Goal: Task Accomplishment & Management: Complete application form

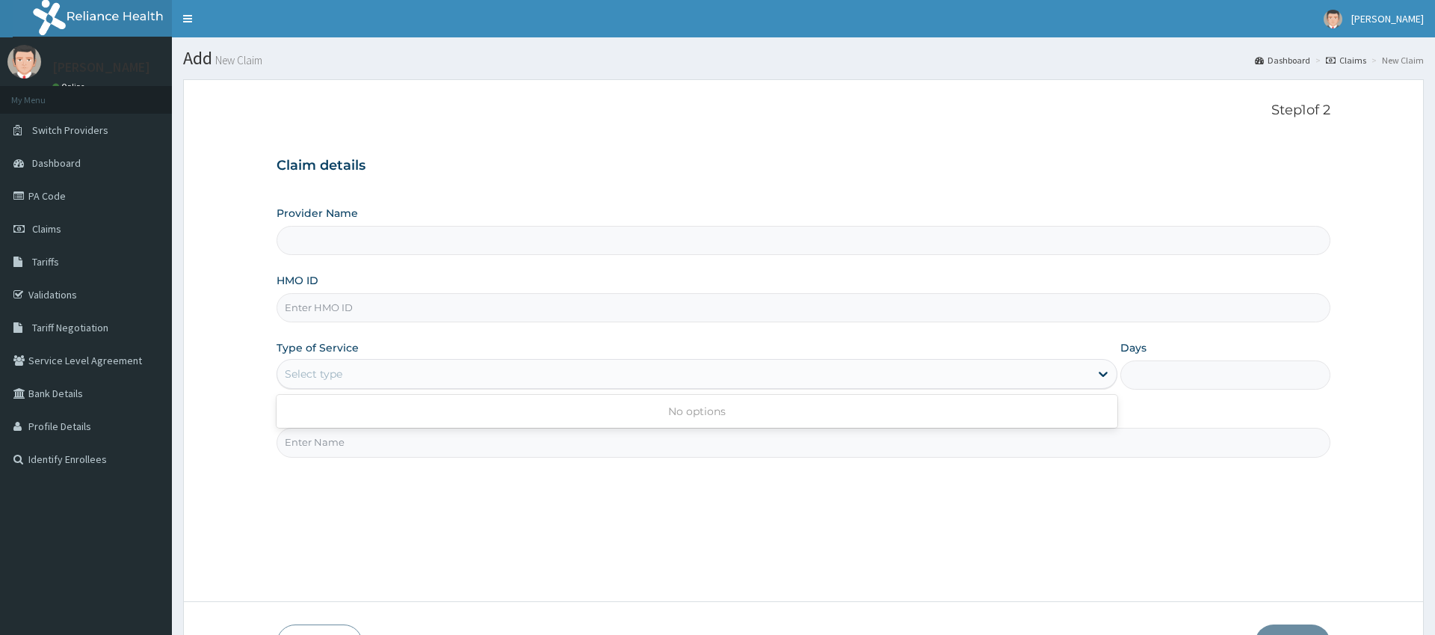
click at [455, 360] on div "Select type" at bounding box center [697, 374] width 840 height 30
click at [478, 370] on div "Select type" at bounding box center [683, 374] width 812 height 24
click at [478, 371] on div "Select type" at bounding box center [683, 374] width 812 height 24
click at [415, 461] on div "Step 1 of 2 Claim details Provider Name HMO ID Type of Service Select type Days…" at bounding box center [803, 340] width 1053 height 476
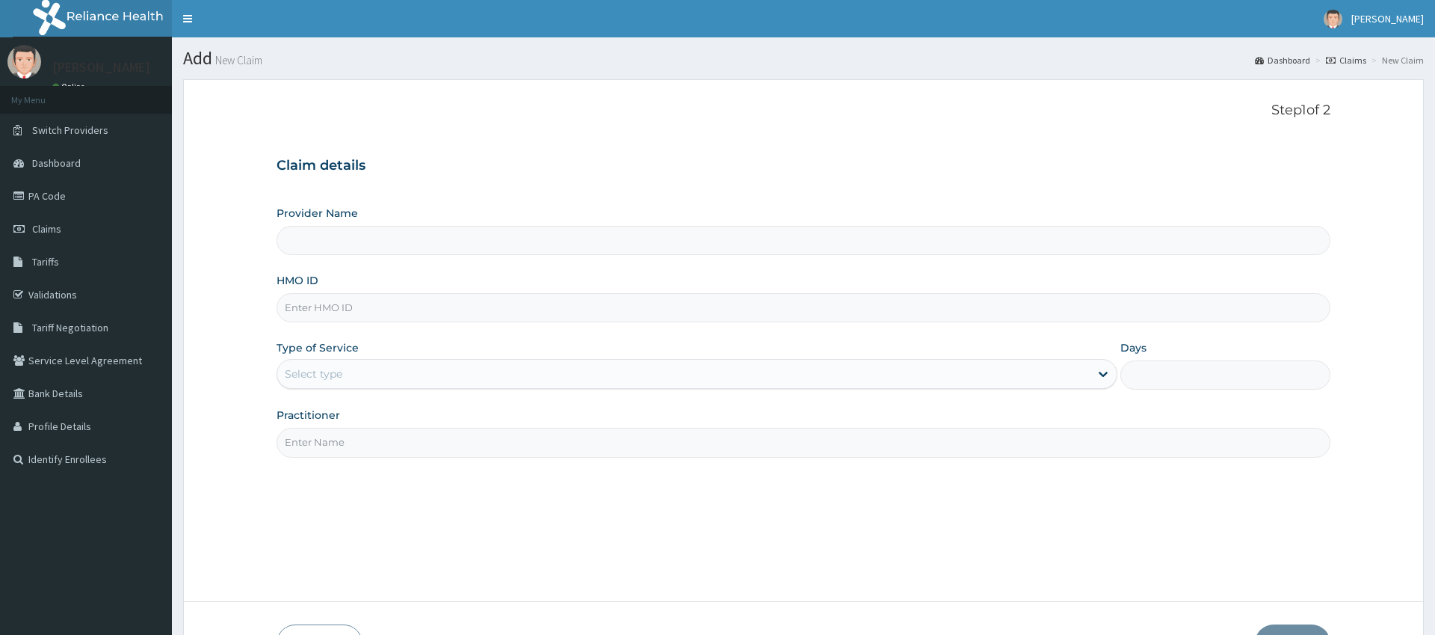
click at [425, 386] on div "Select type" at bounding box center [697, 374] width 840 height 30
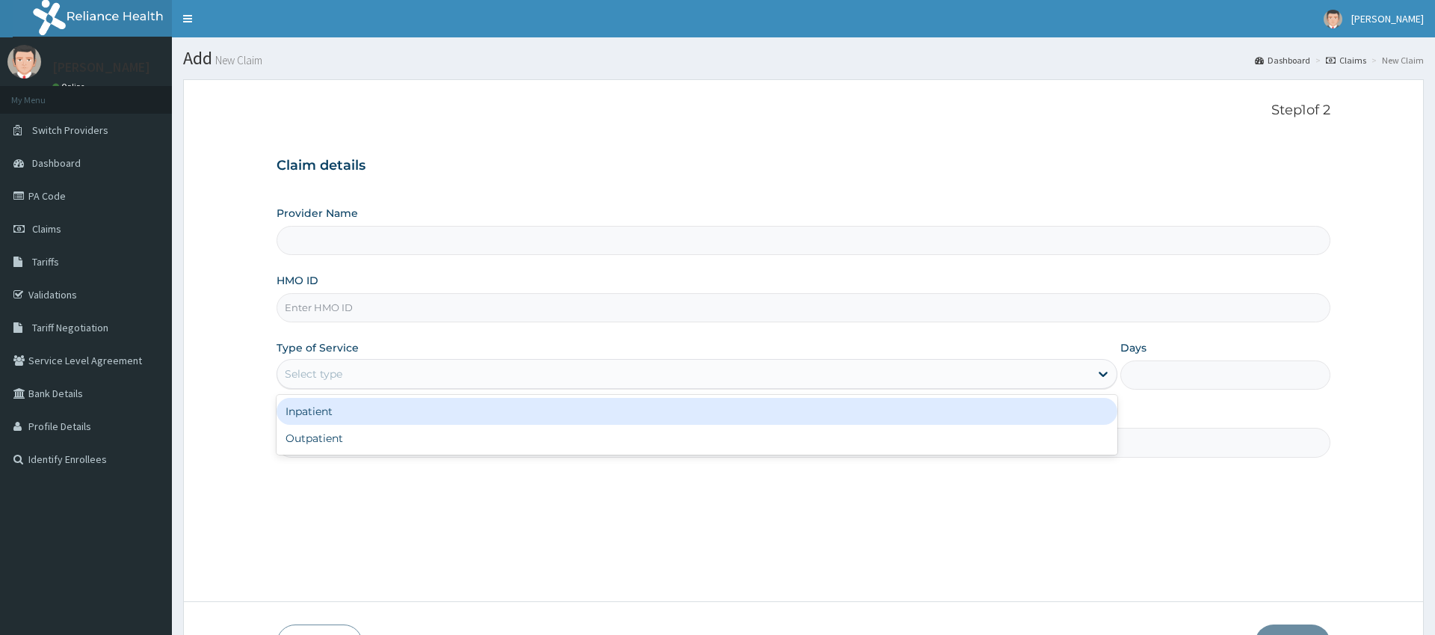
type input "Pure Fitness Africa | Ikota (fka Fitness Central)"
type input "1"
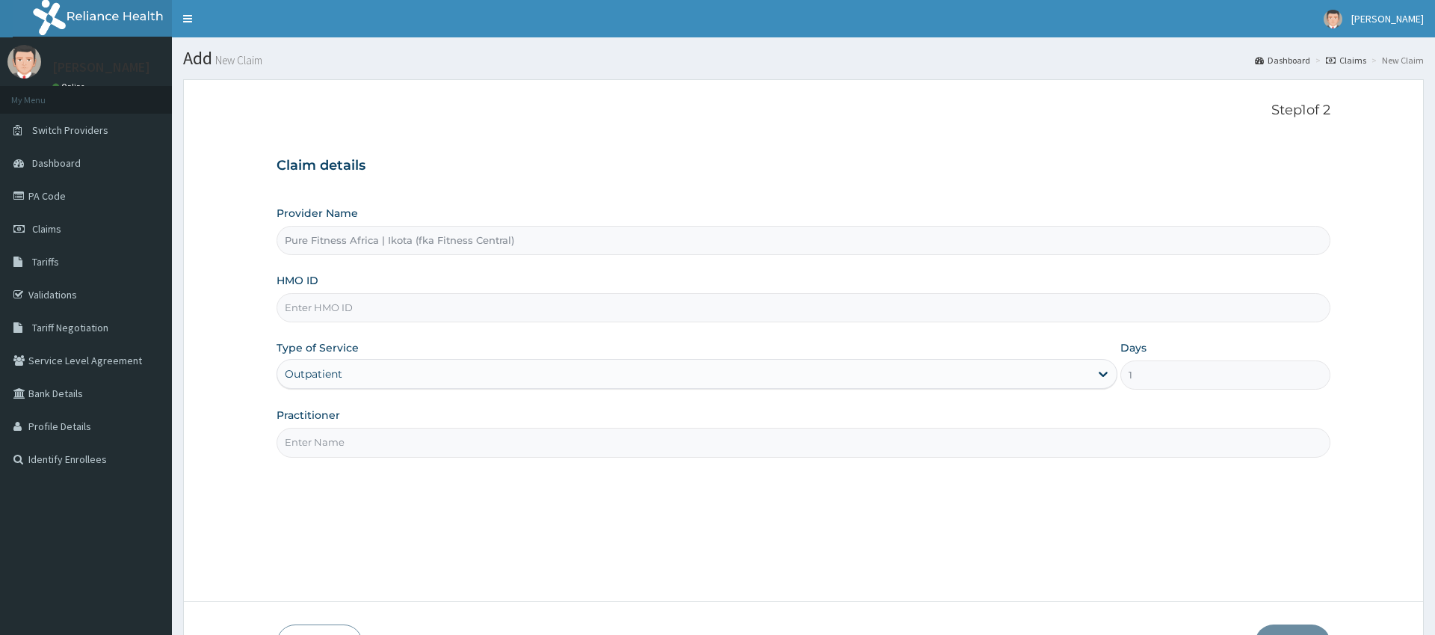
click at [467, 445] on input "Practitioner" at bounding box center [803, 442] width 1053 height 29
type input "gym"
click at [387, 307] on input "HMO ID" at bounding box center [803, 307] width 1053 height 29
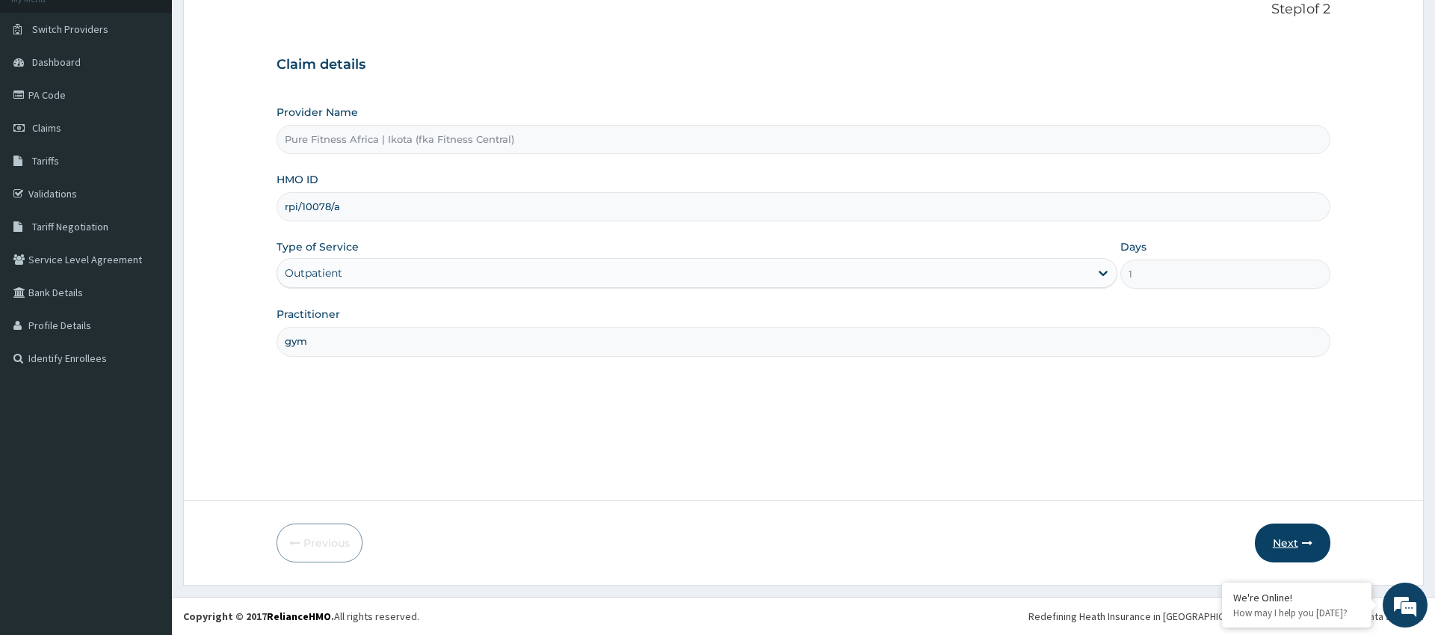
type input "rpi/10078/a"
drag, startPoint x: 1311, startPoint y: 544, endPoint x: 1303, endPoint y: 543, distance: 7.6
click at [1303, 543] on icon "button" at bounding box center [1307, 543] width 10 height 10
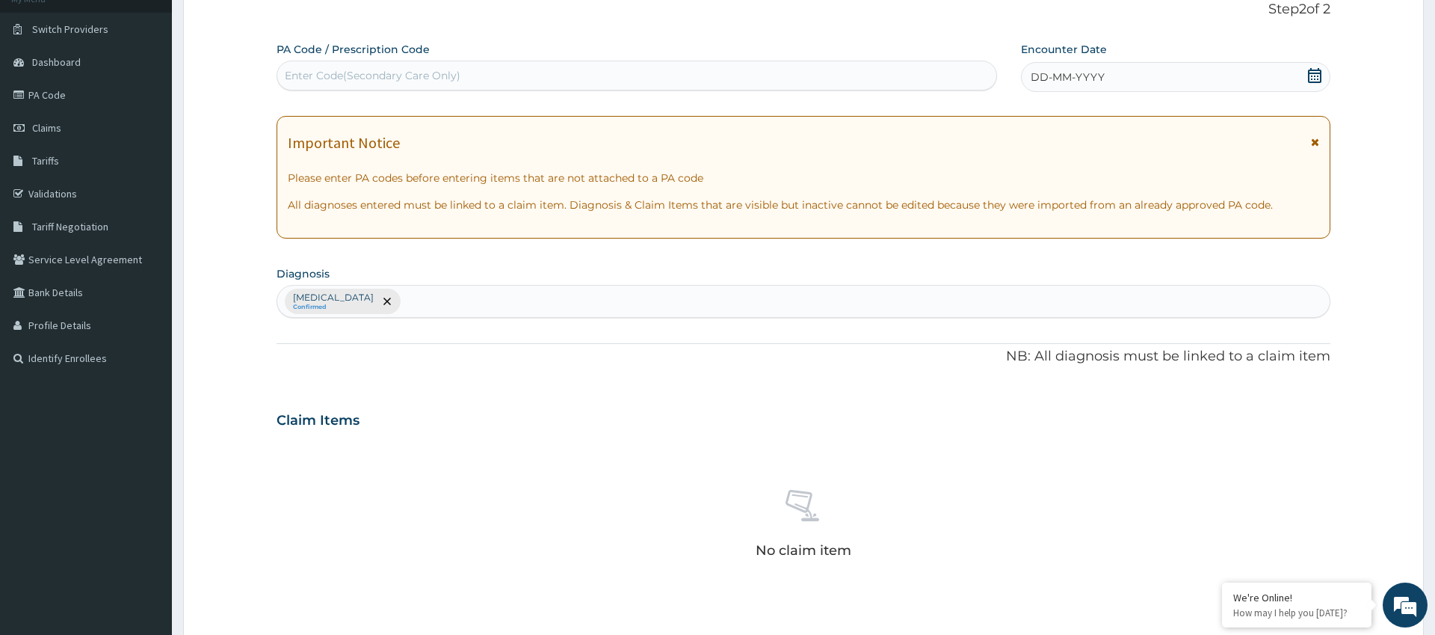
click at [508, 73] on div "Enter Code(Secondary Care Only)" at bounding box center [636, 76] width 719 height 24
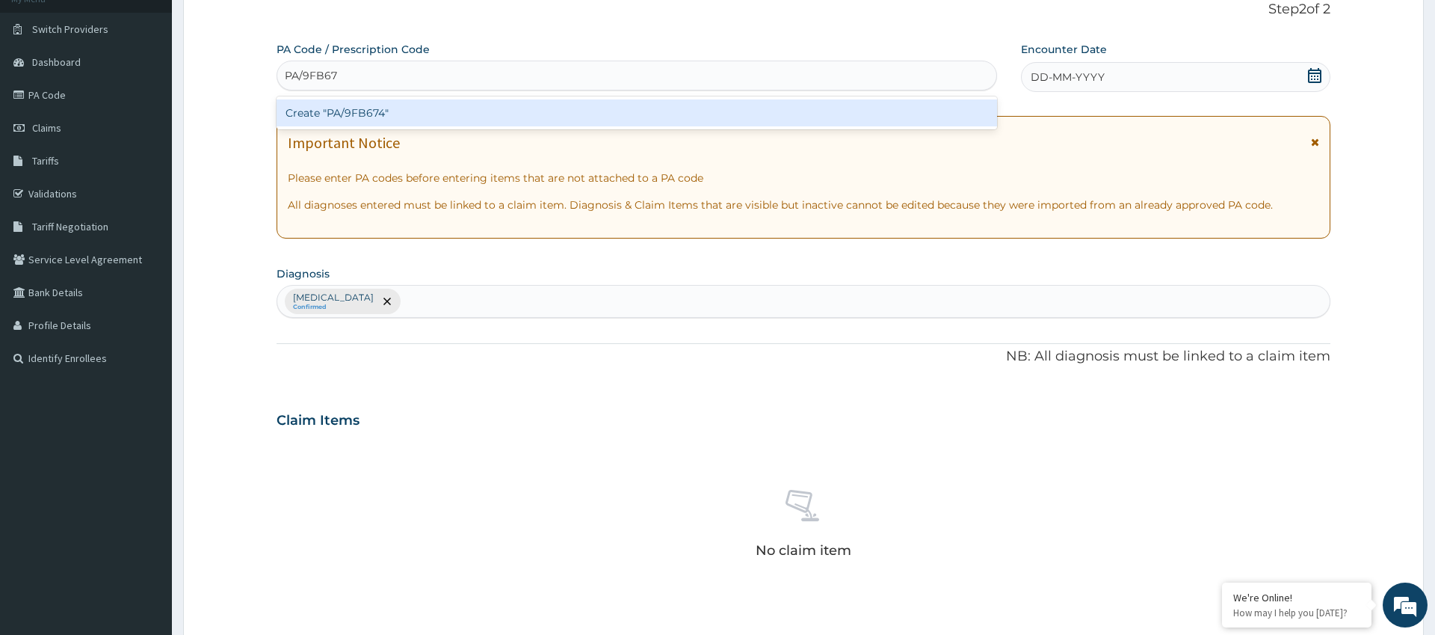
type input "PA/9FB674"
click at [378, 122] on div "Create "PA/9FB674"" at bounding box center [637, 112] width 721 height 27
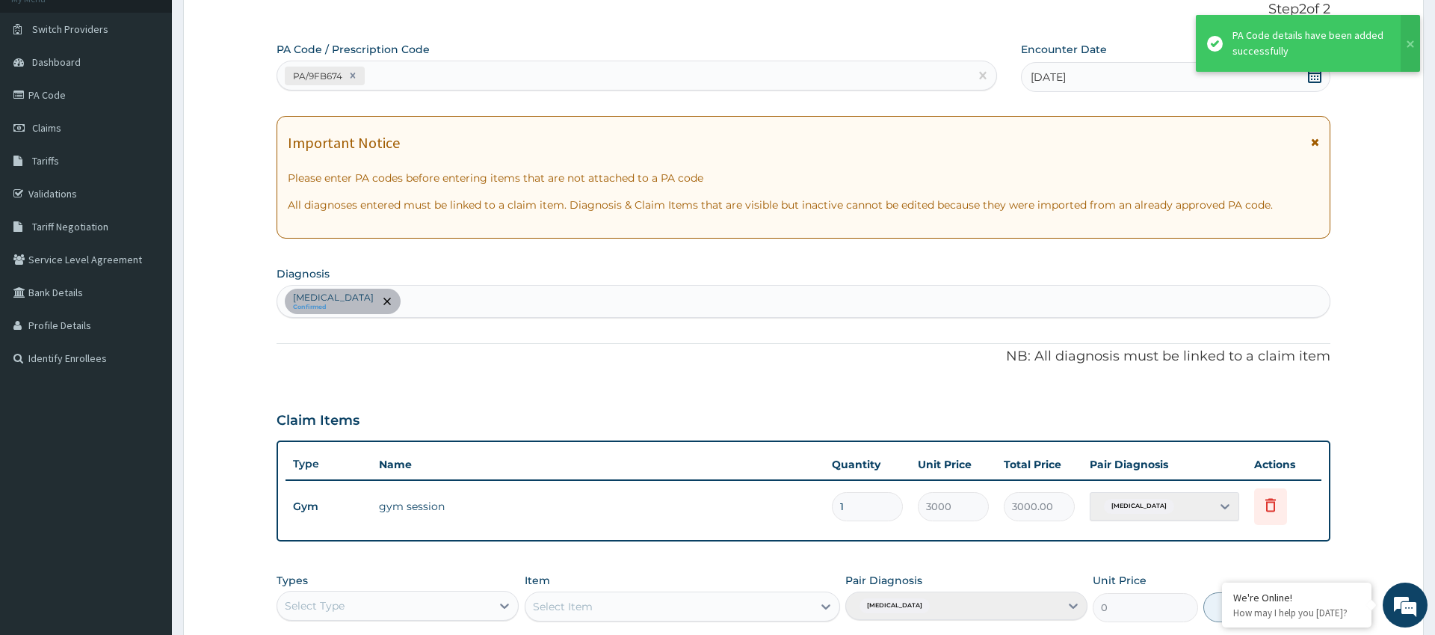
click at [816, 173] on div "Important Notice Please enter PA codes before entering items that are not attac…" at bounding box center [803, 177] width 1053 height 123
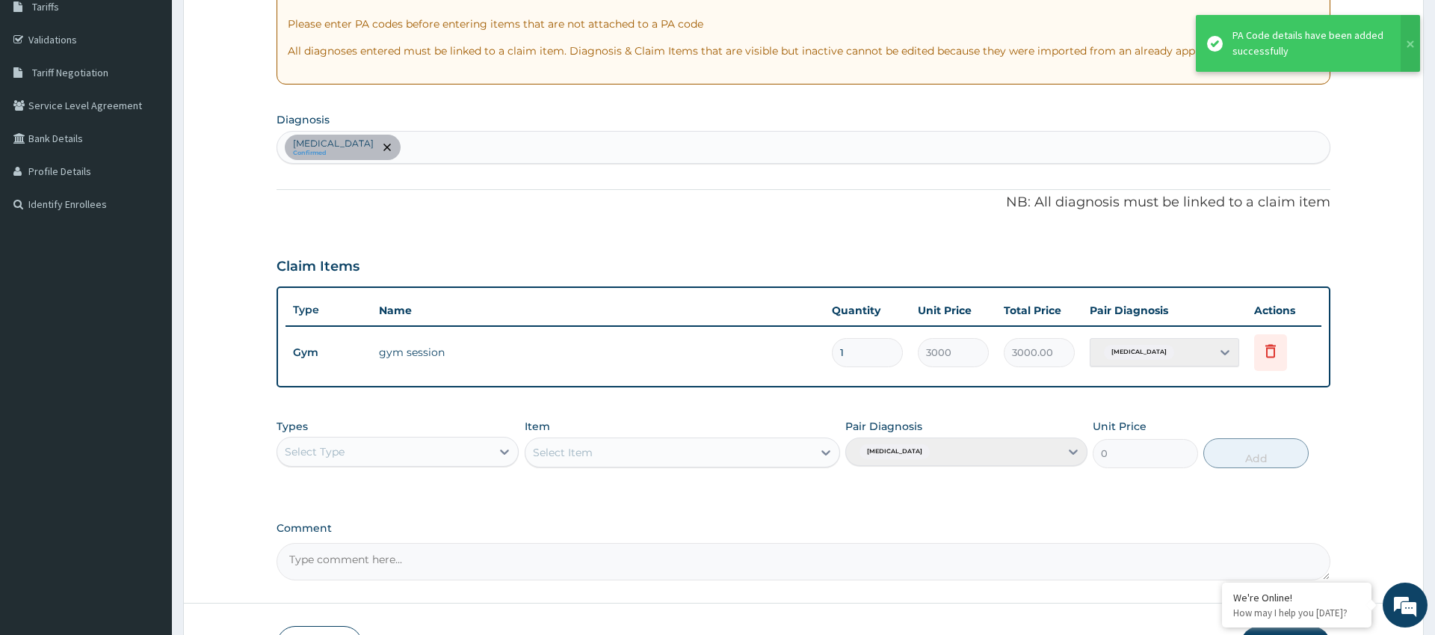
scroll to position [357, 0]
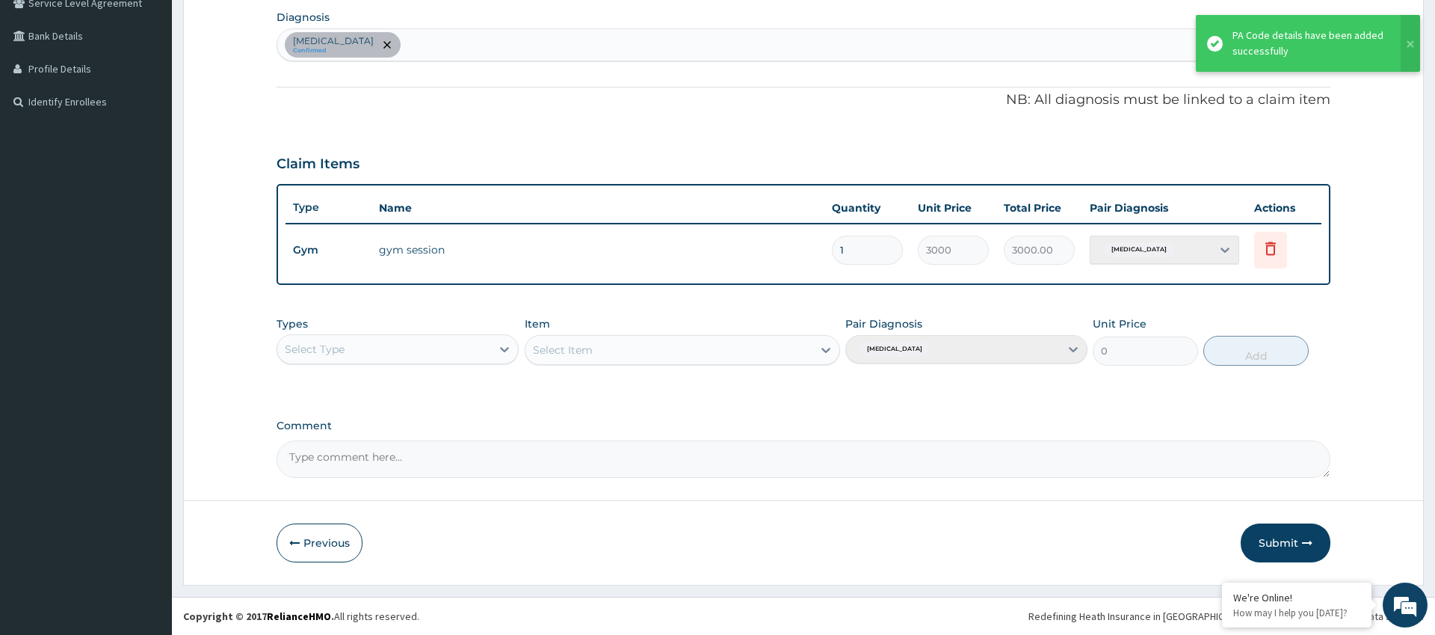
click at [364, 359] on div "Select Type" at bounding box center [384, 349] width 214 height 24
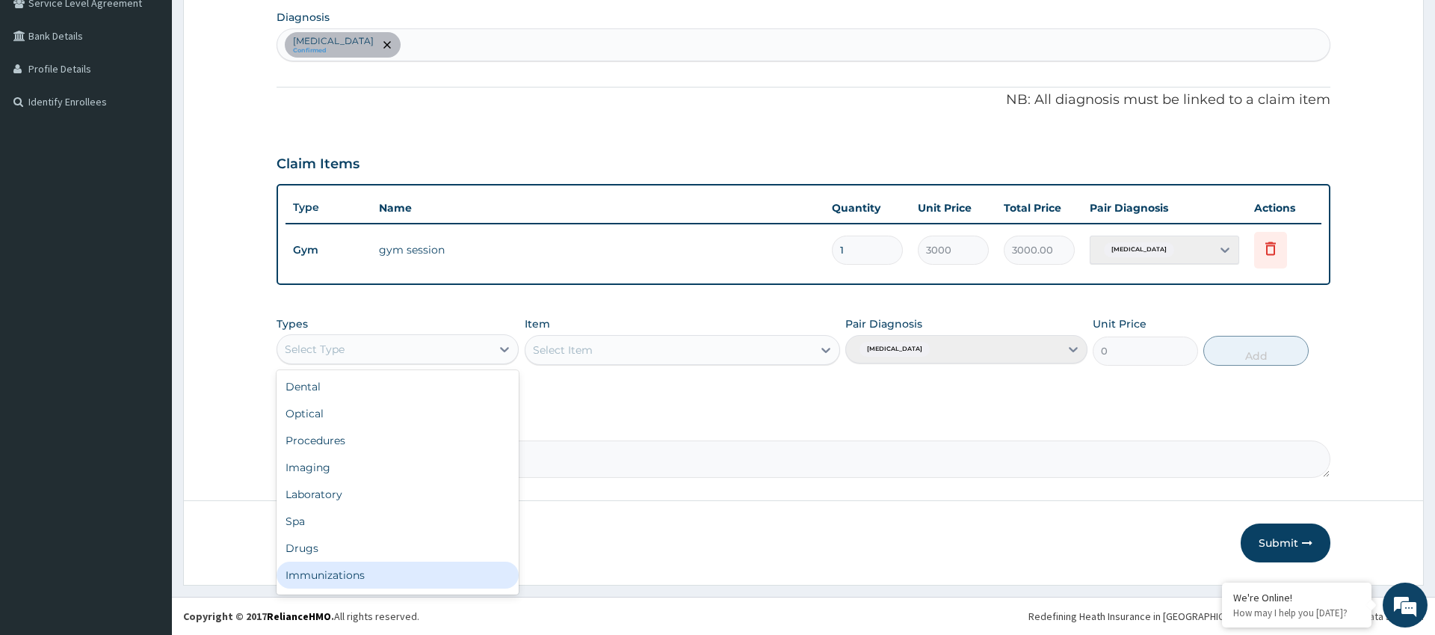
scroll to position [51, 0]
click at [365, 584] on div "Gym" at bounding box center [398, 577] width 242 height 27
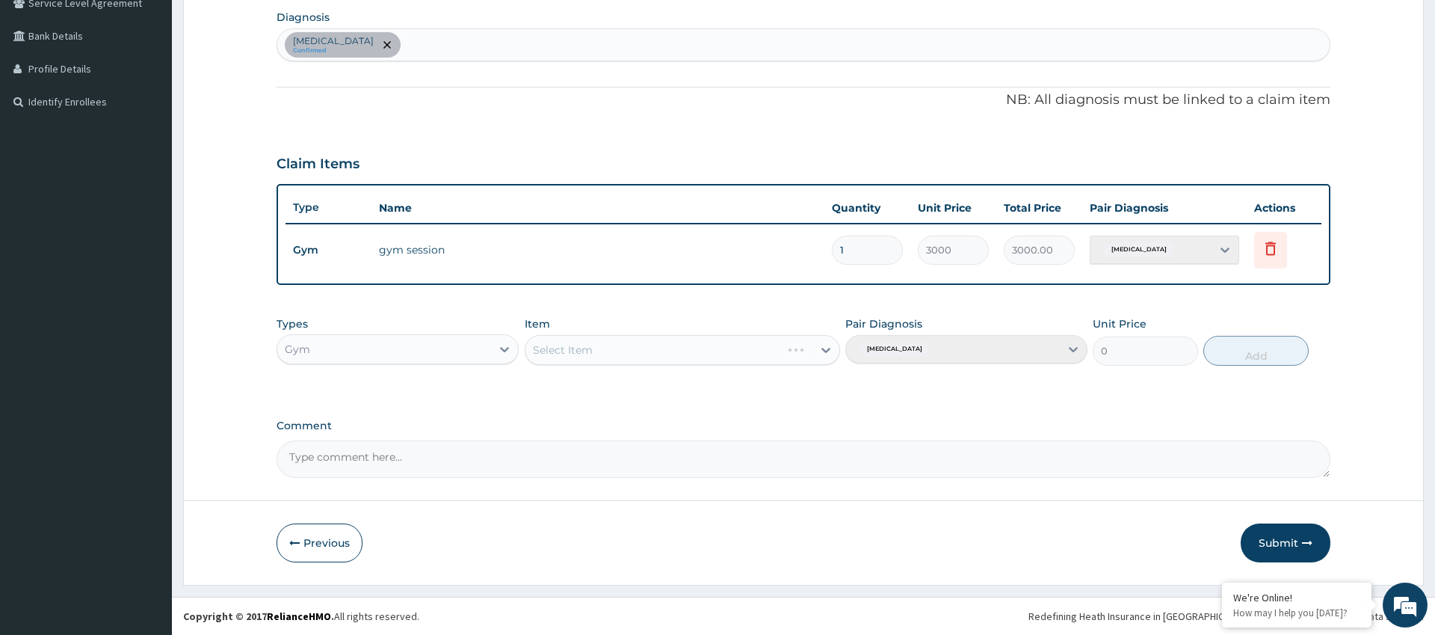
click at [589, 345] on div "Select Item" at bounding box center [683, 350] width 316 height 30
click at [591, 348] on div "Select Item" at bounding box center [683, 350] width 316 height 30
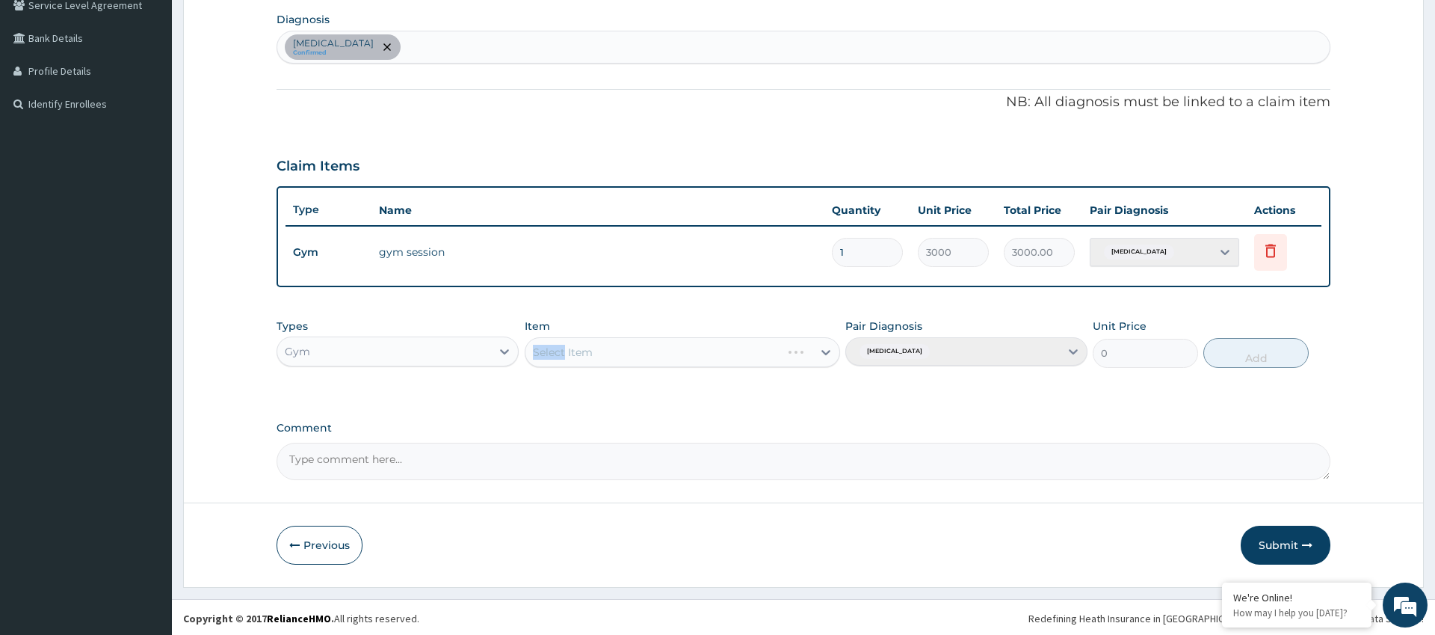
click at [591, 348] on div "Select Item" at bounding box center [683, 352] width 316 height 30
click at [591, 348] on div "Select Item" at bounding box center [683, 353] width 316 height 30
click at [1305, 536] on button "Submit" at bounding box center [1286, 545] width 90 height 39
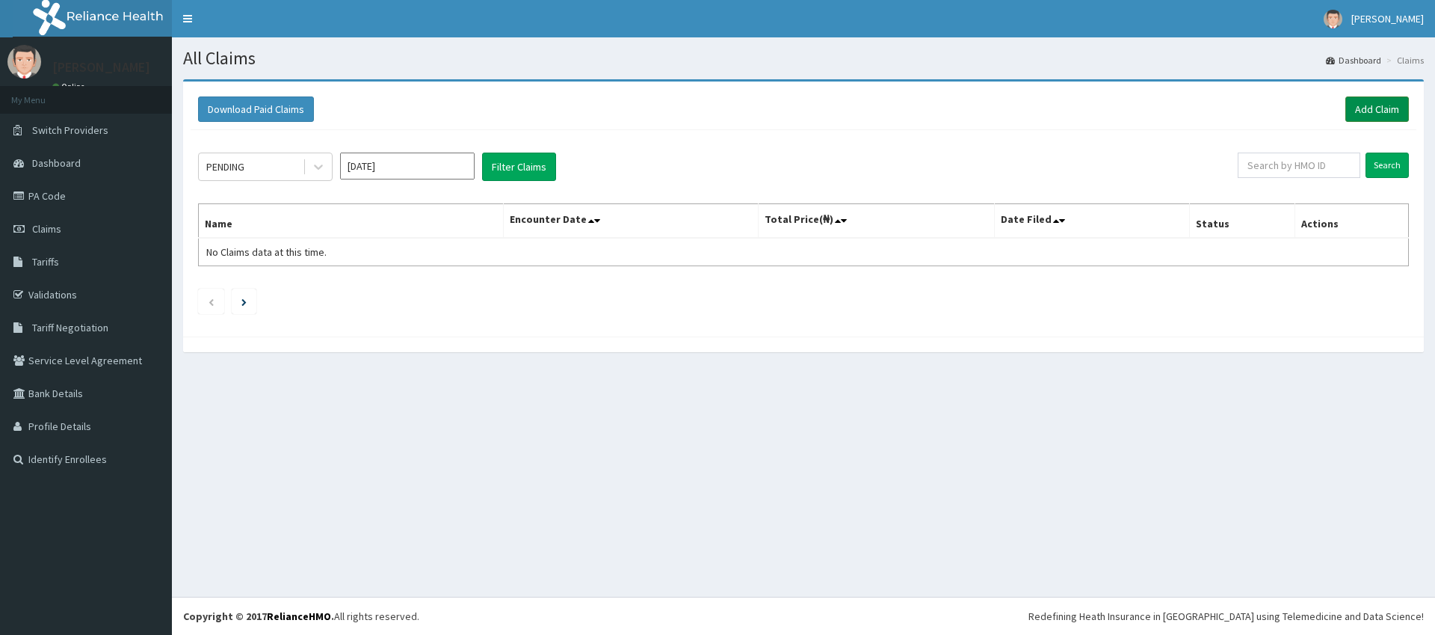
click at [1400, 111] on link "Add Claim" at bounding box center [1378, 108] width 64 height 25
click at [1365, 97] on link "Add Claim" at bounding box center [1378, 108] width 64 height 25
click at [1388, 114] on link "Add Claim" at bounding box center [1378, 108] width 64 height 25
click at [1382, 114] on link "Add Claim" at bounding box center [1378, 108] width 64 height 25
click at [1363, 106] on link "Add Claim" at bounding box center [1378, 108] width 64 height 25
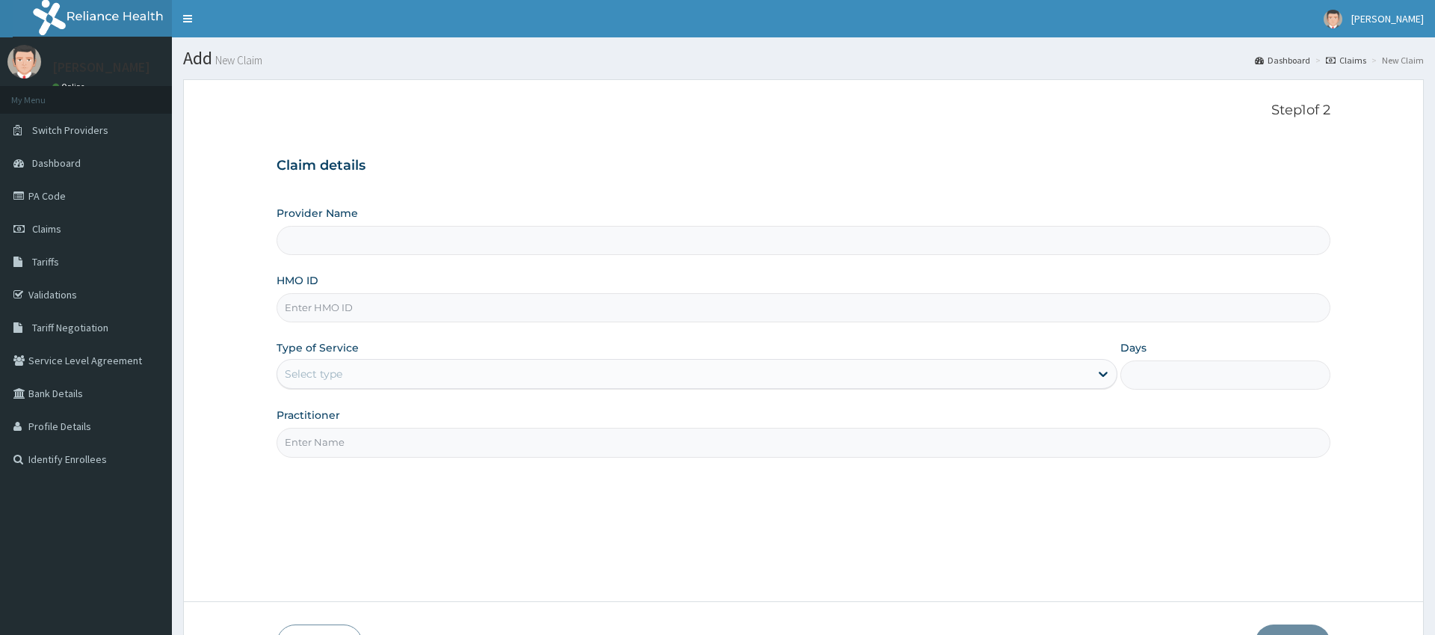
type input "Pure Fitness Africa | Ikota (fka Fitness Central)"
type input "1"
click at [489, 439] on input "Practitioner" at bounding box center [803, 442] width 1053 height 29
type input "gym"
click at [359, 306] on input "HMO ID" at bounding box center [803, 307] width 1053 height 29
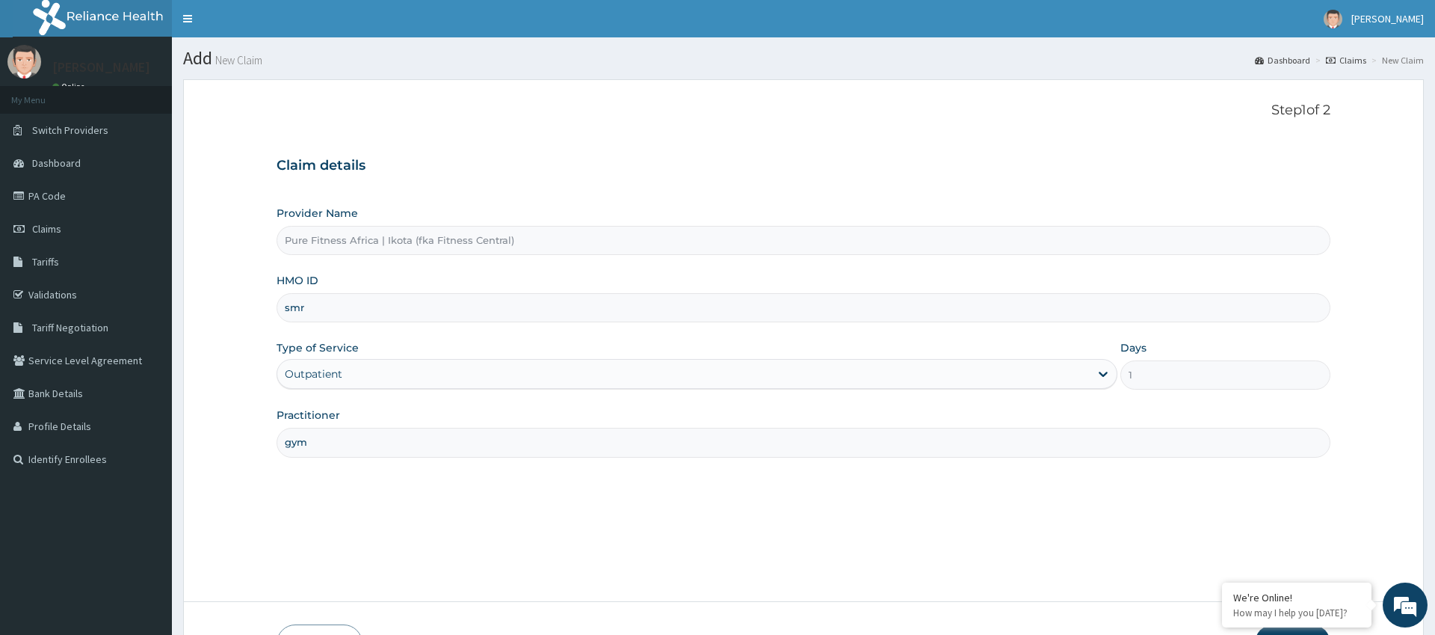
type input "SMR/10004/A"
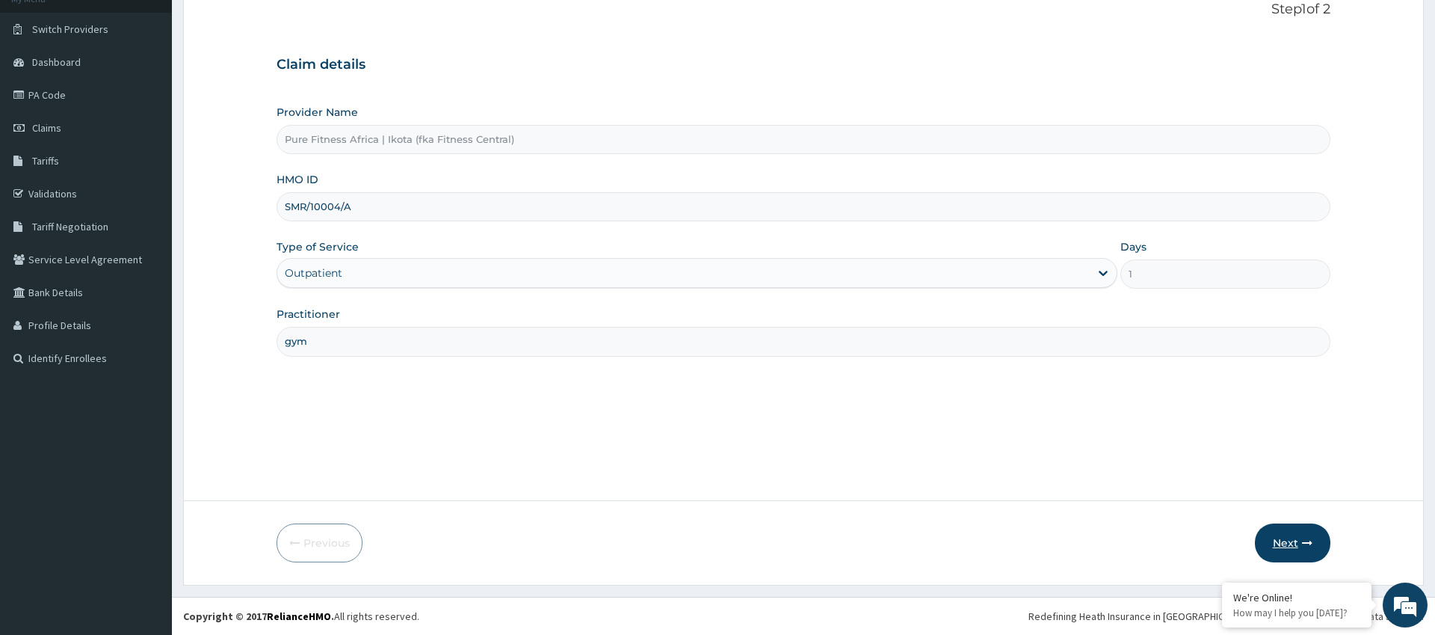
click at [1297, 544] on button "Next" at bounding box center [1293, 542] width 76 height 39
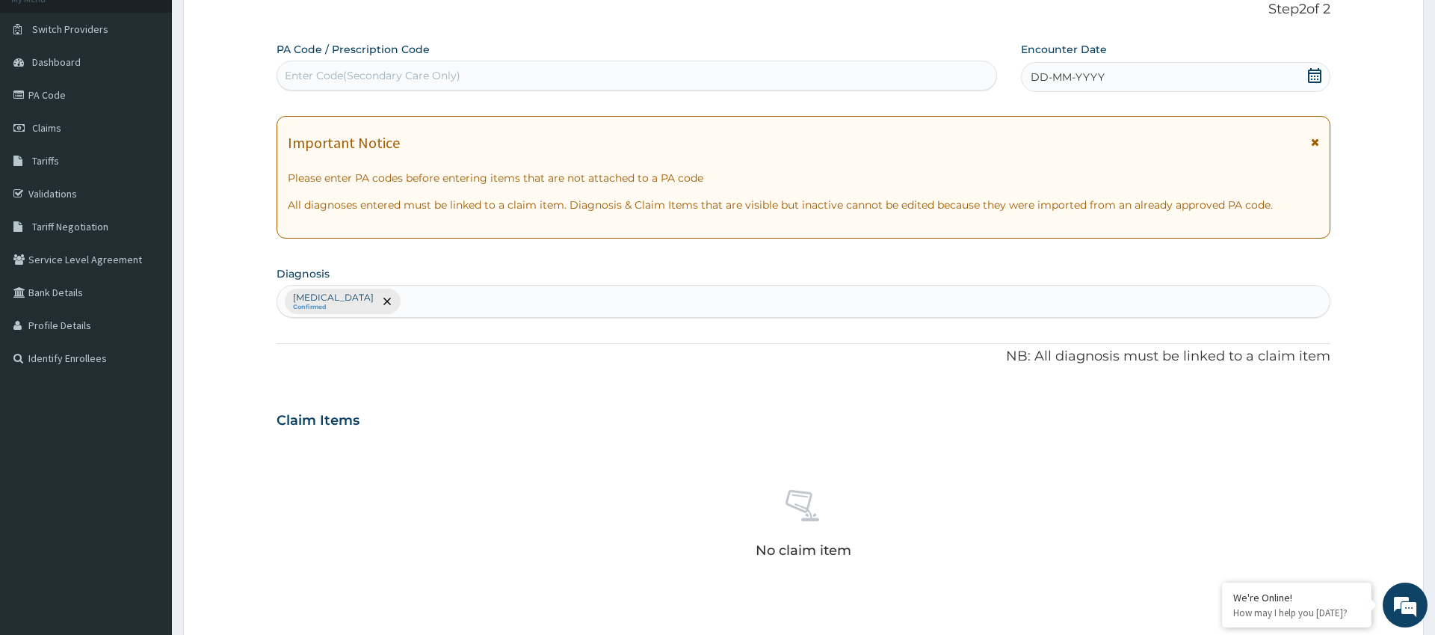
scroll to position [95, 0]
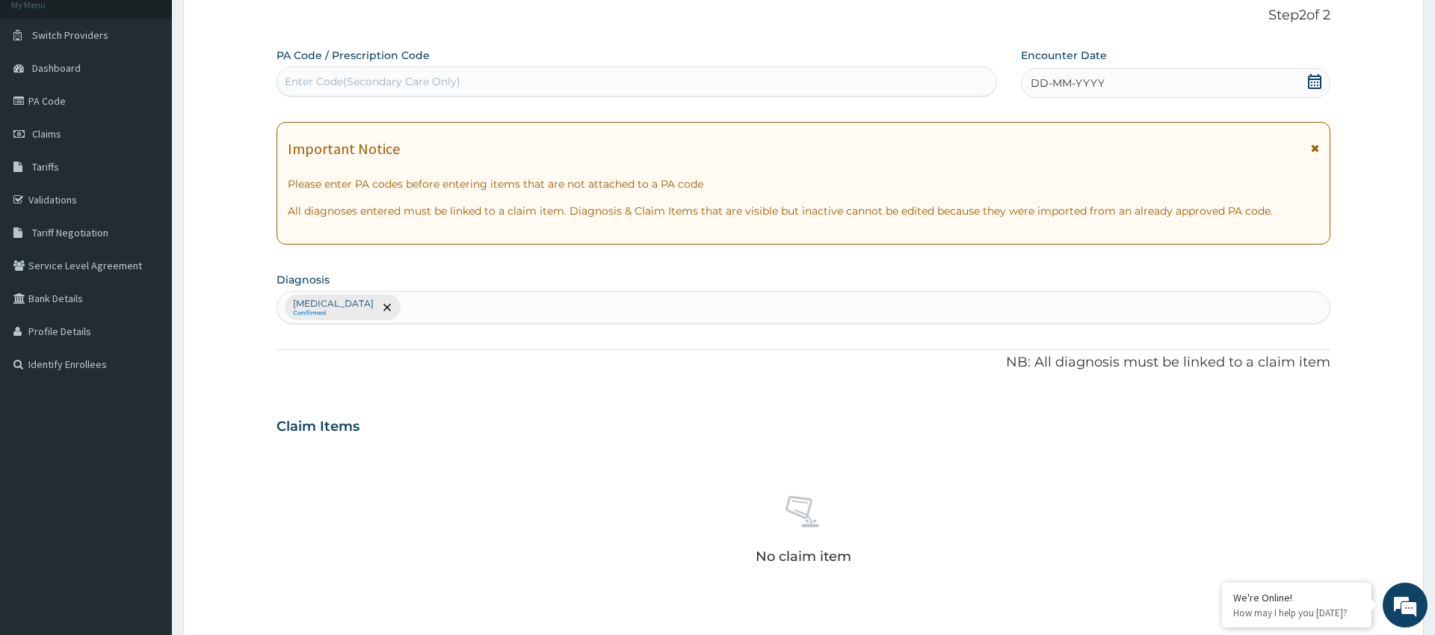
click at [580, 83] on div "Enter Code(Secondary Care Only)" at bounding box center [636, 82] width 719 height 24
type input "PA/"
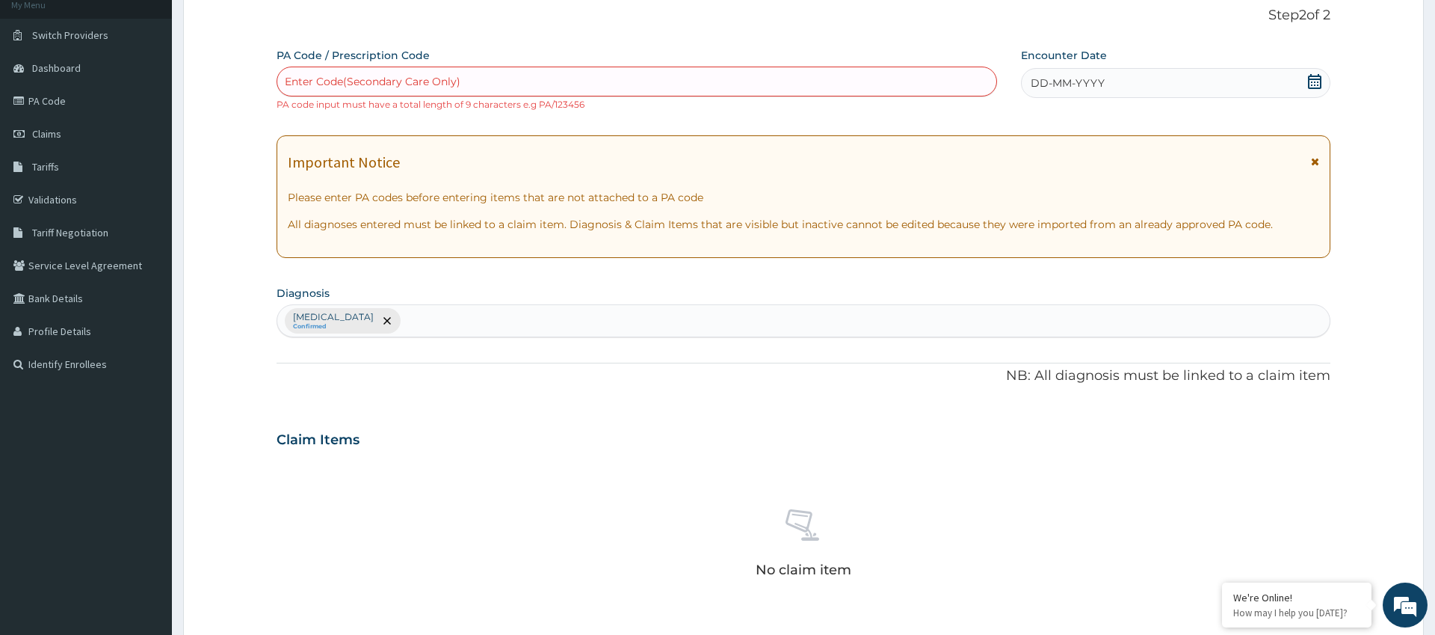
click at [888, 82] on div "Enter Code(Secondary Care Only)" at bounding box center [636, 82] width 719 height 24
type input "PA/8CD3FD"
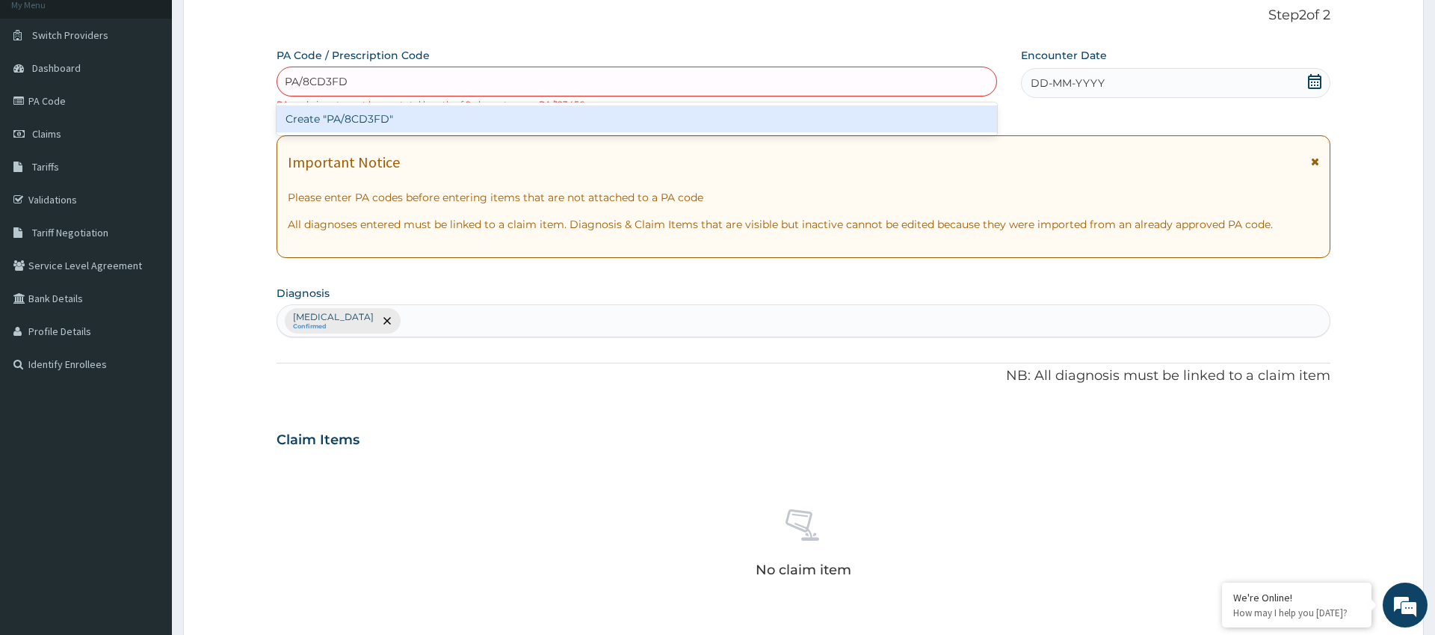
click at [621, 113] on div "Create "PA/8CD3FD"" at bounding box center [637, 118] width 721 height 27
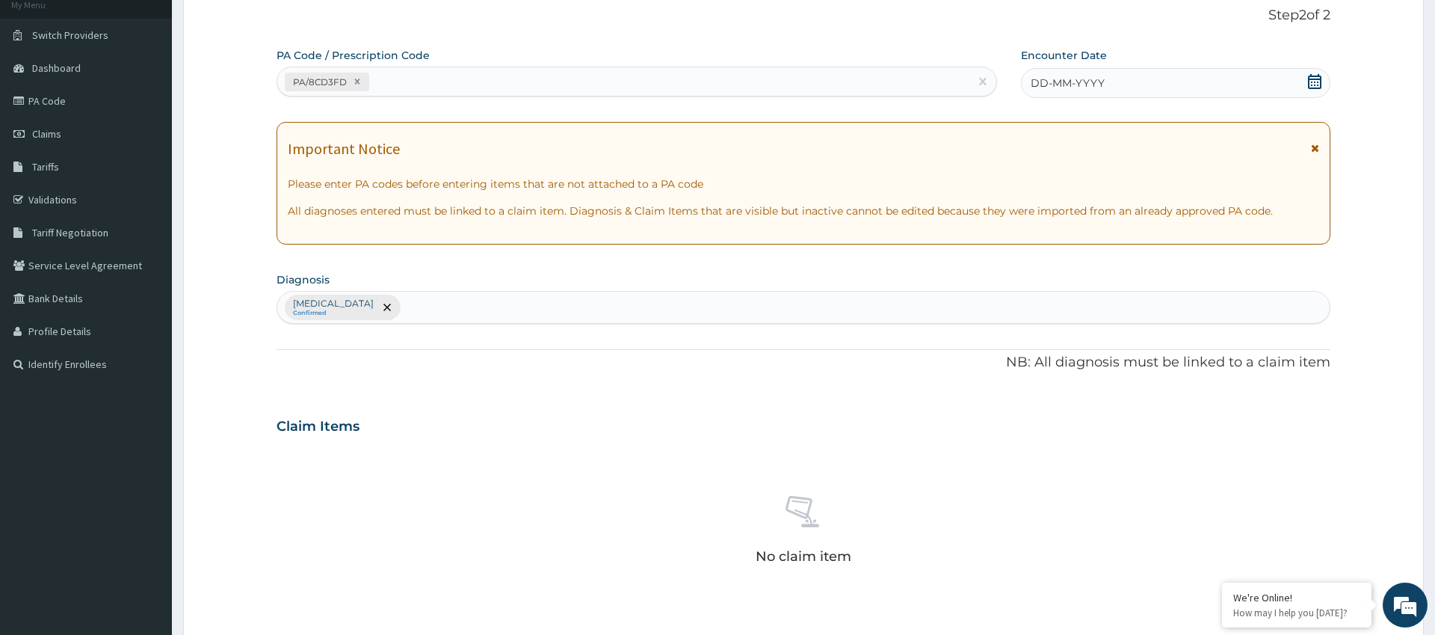
click at [1112, 89] on div "DD-MM-YYYY" at bounding box center [1175, 83] width 309 height 30
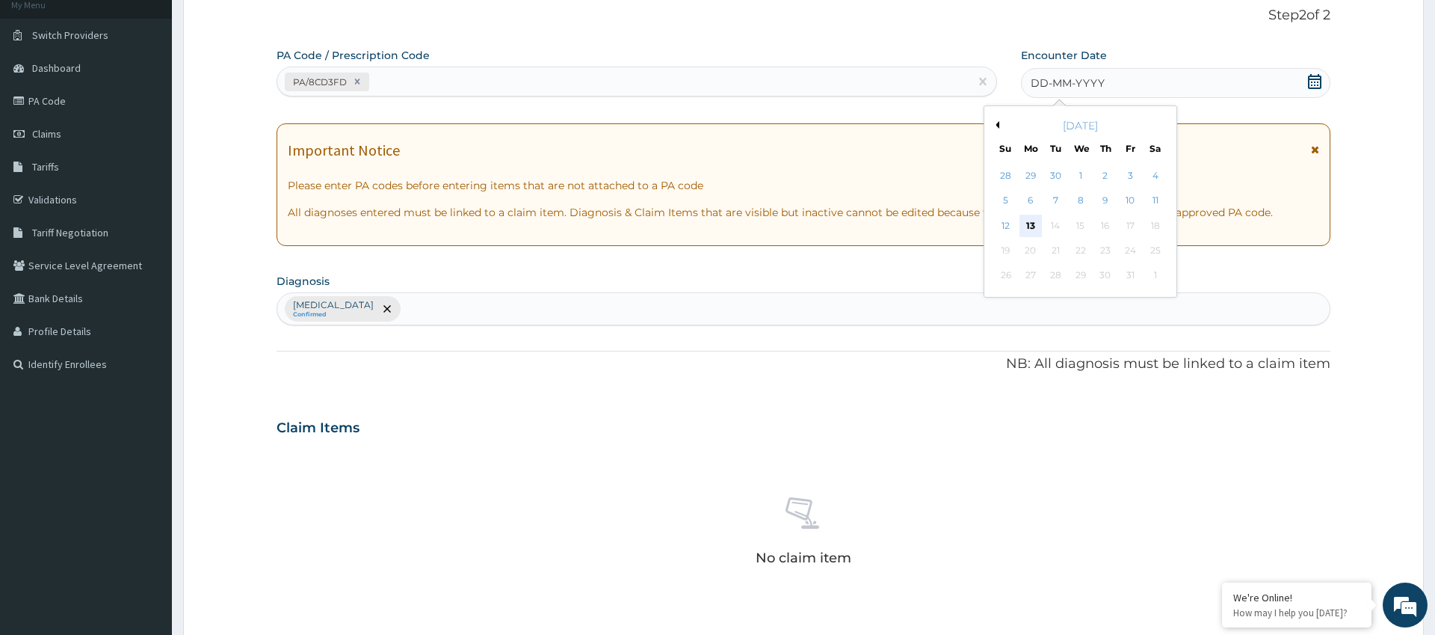
click at [1031, 218] on div "13" at bounding box center [1031, 226] width 22 height 22
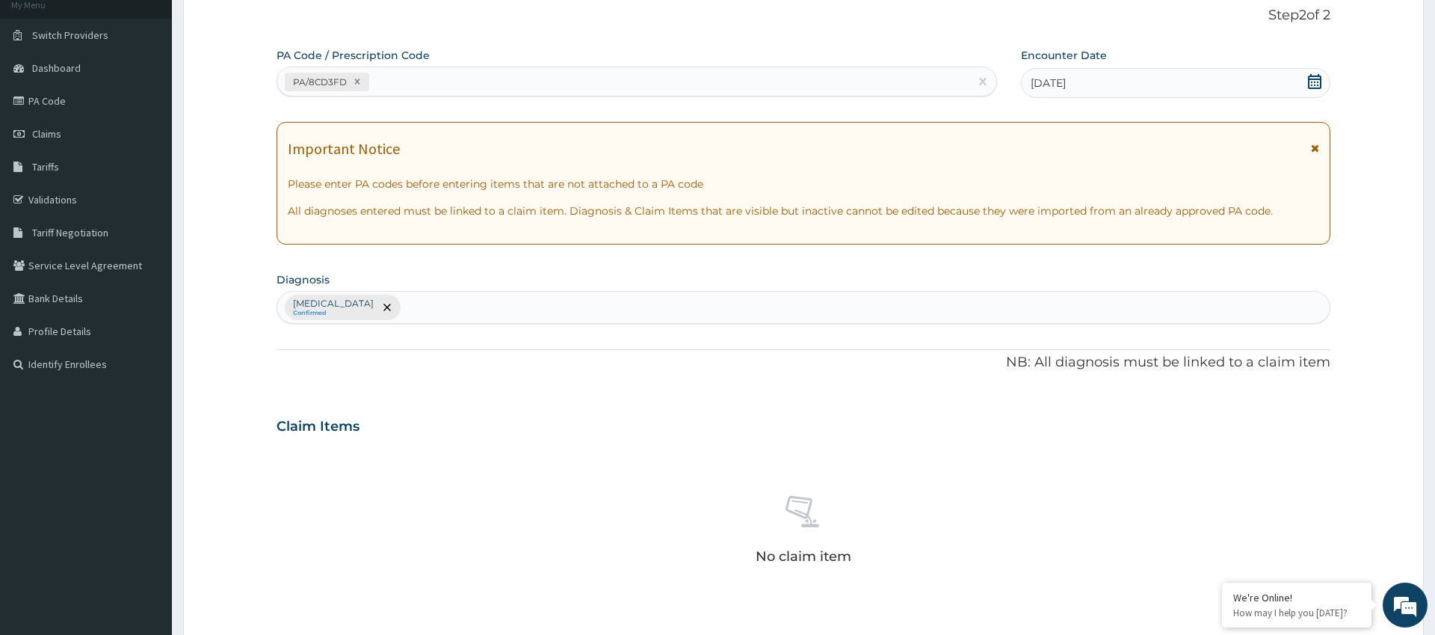
scroll to position [428, 0]
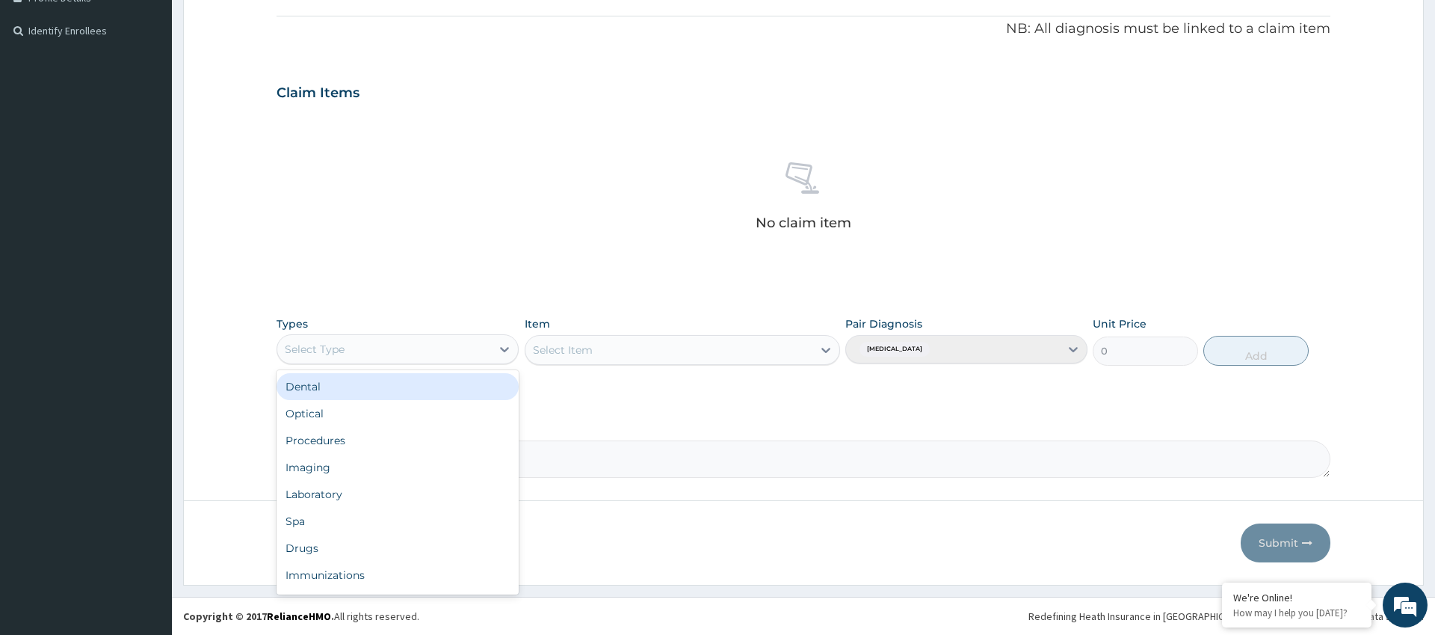
click at [483, 354] on div "Select Type" at bounding box center [384, 349] width 214 height 24
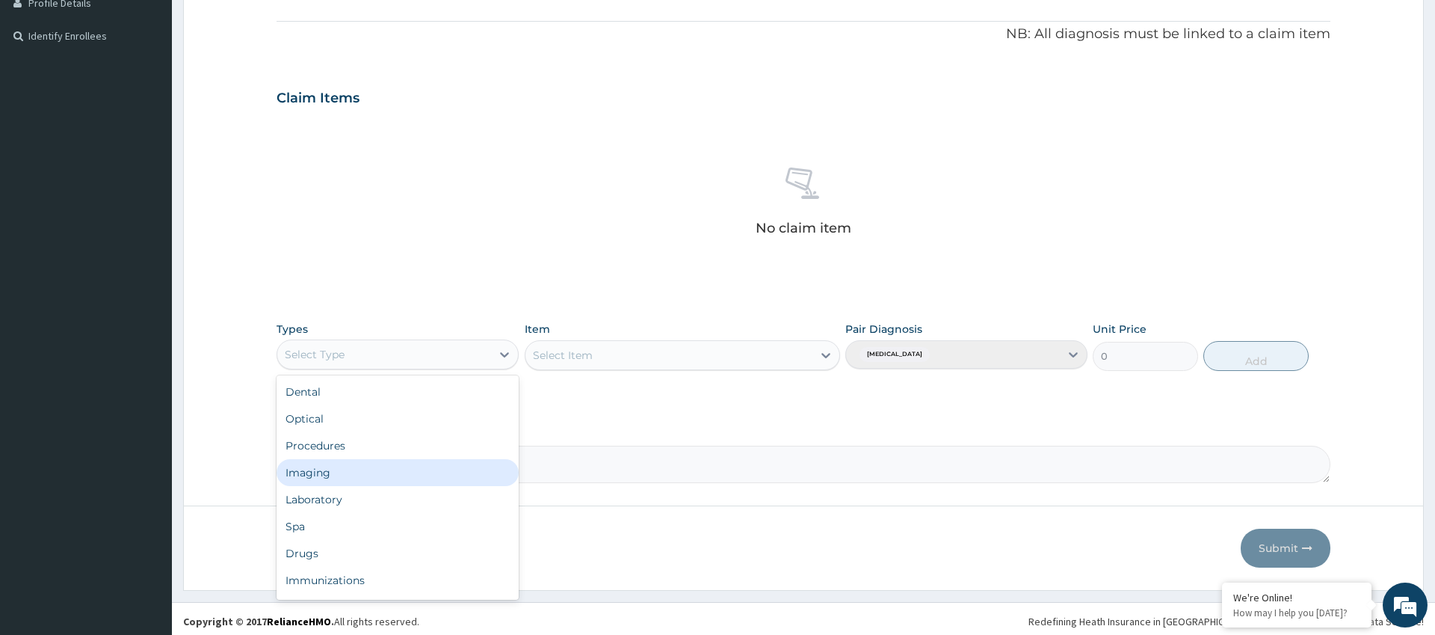
scroll to position [51, 0]
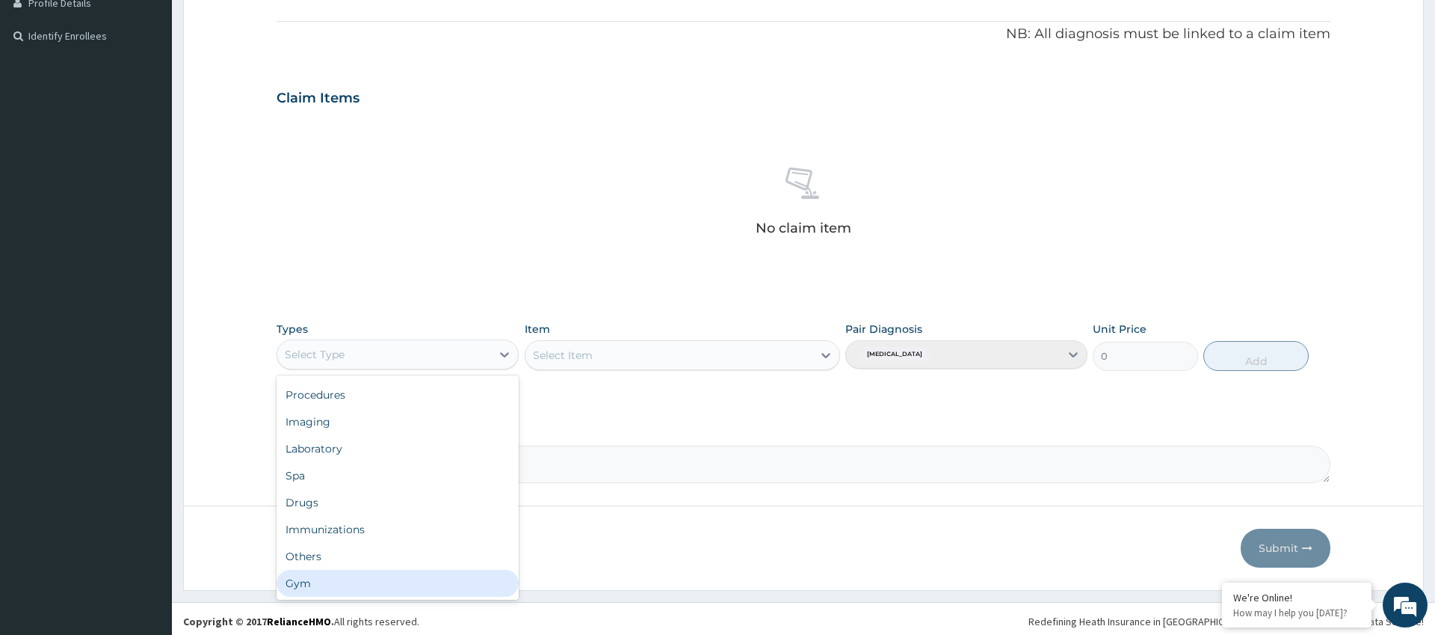
click at [420, 585] on div "Gym" at bounding box center [398, 583] width 242 height 27
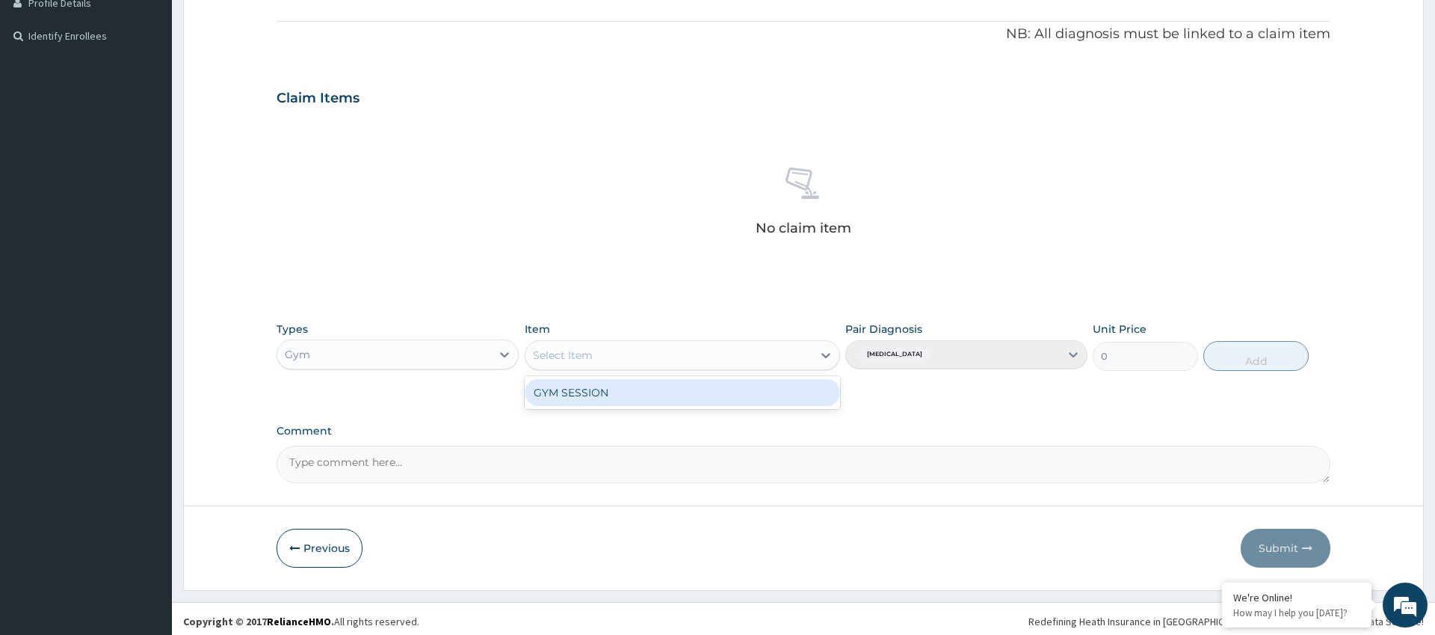
drag, startPoint x: 750, startPoint y: 351, endPoint x: 749, endPoint y: 379, distance: 28.4
click at [750, 351] on div "Select Item" at bounding box center [670, 355] width 288 height 24
click at [742, 392] on div "GYM SESSION" at bounding box center [683, 392] width 316 height 27
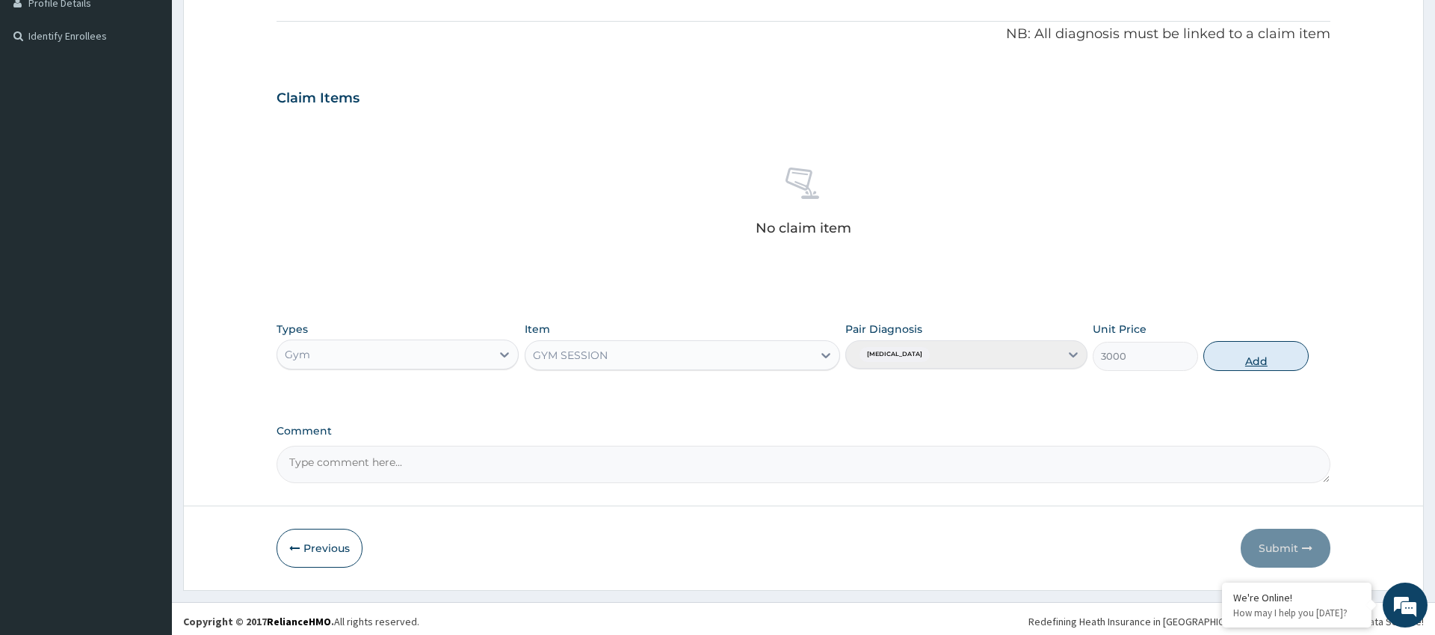
drag, startPoint x: 1284, startPoint y: 351, endPoint x: 1275, endPoint y: 357, distance: 11.2
click at [1284, 351] on button "Add" at bounding box center [1256, 356] width 105 height 30
type input "0"
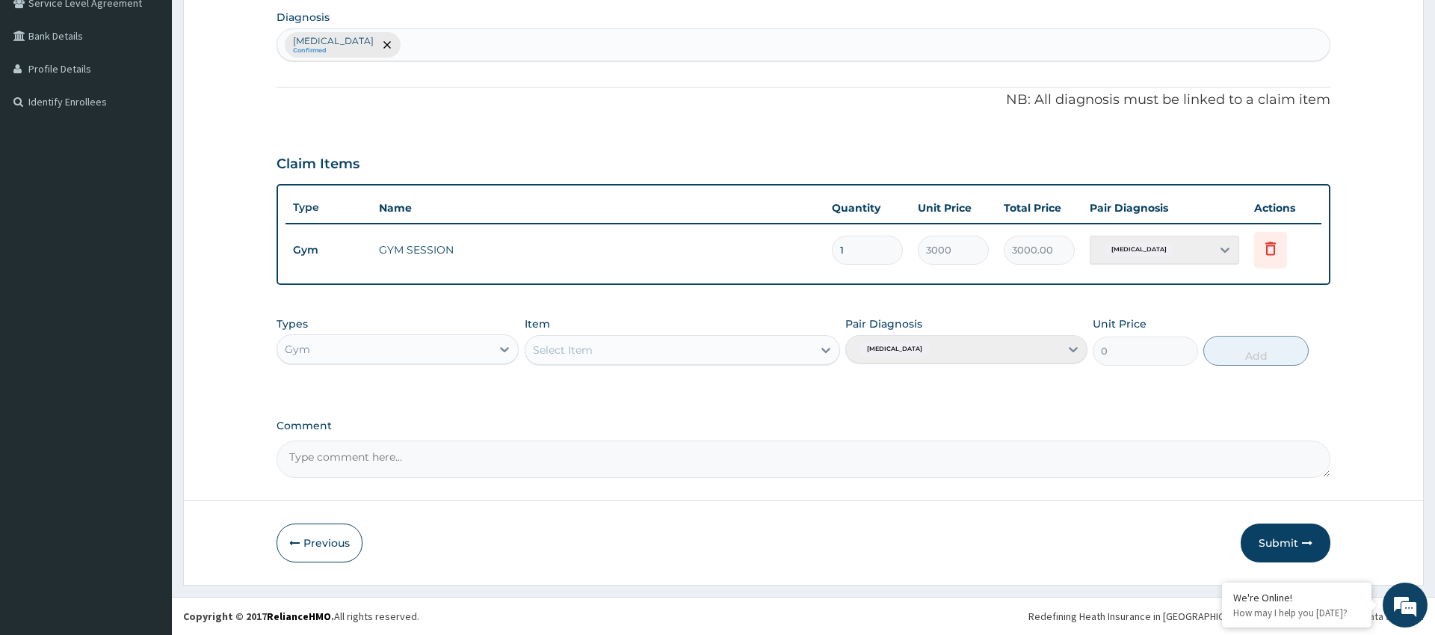
click at [1278, 529] on button "Submit" at bounding box center [1286, 542] width 90 height 39
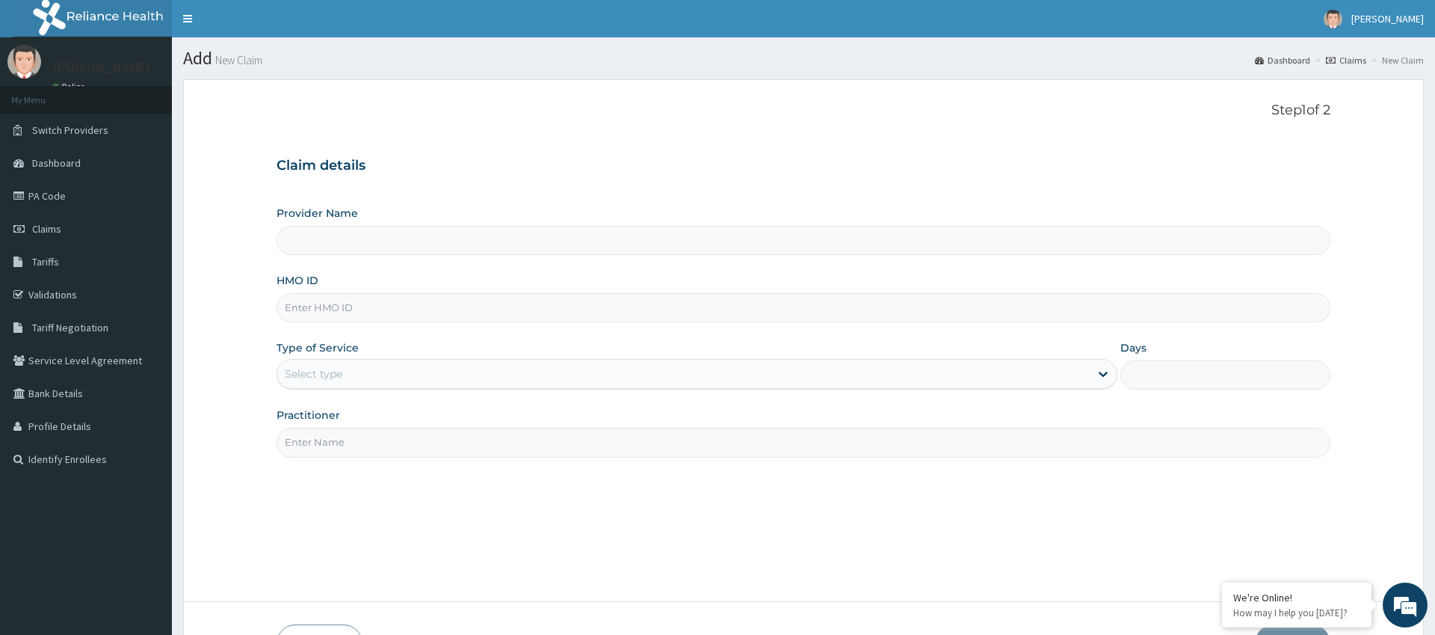
click at [393, 315] on input "HMO ID" at bounding box center [803, 307] width 1053 height 29
type input "SMR/10006/A"
type input "Pure Fitness Africa | Ikota (fka Fitness Central)"
type input "1"
click at [338, 307] on input "SMR/10006/A" at bounding box center [803, 307] width 1053 height 29
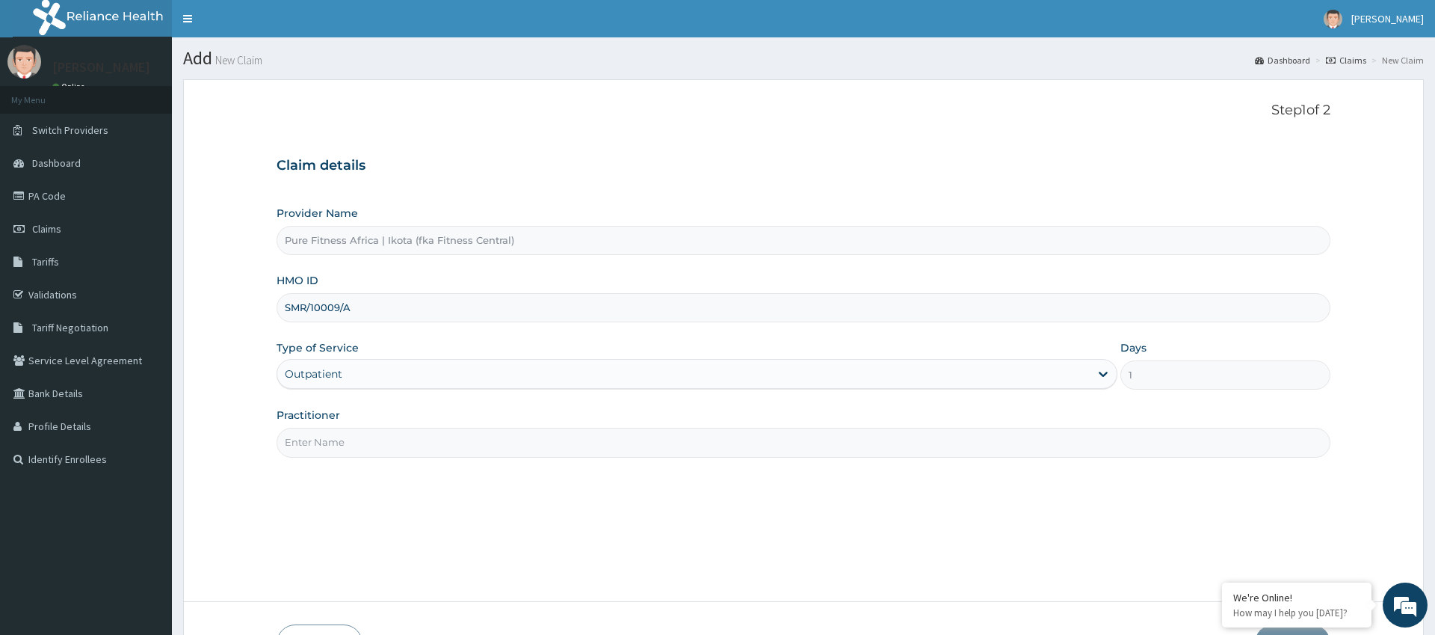
scroll to position [27, 0]
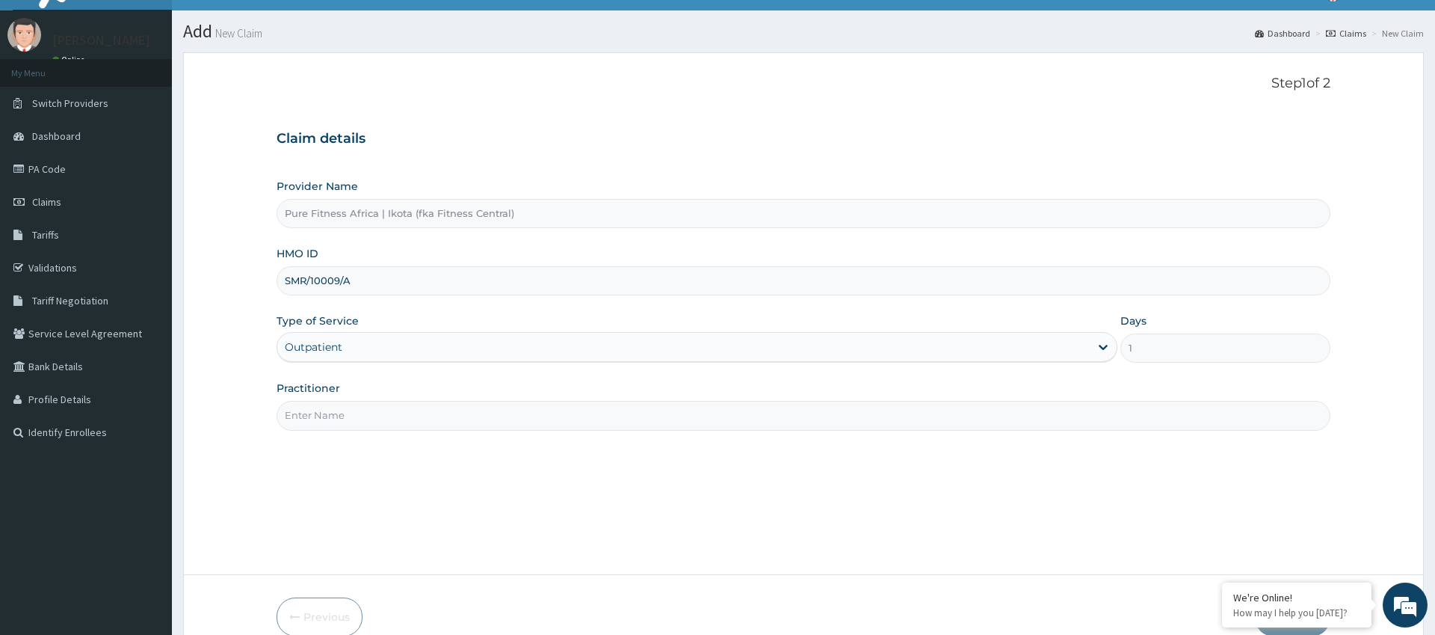
type input "SMR/10009/A"
drag, startPoint x: 374, startPoint y: 418, endPoint x: 351, endPoint y: 410, distance: 23.6
click at [374, 418] on input "Practitioner" at bounding box center [803, 415] width 1053 height 29
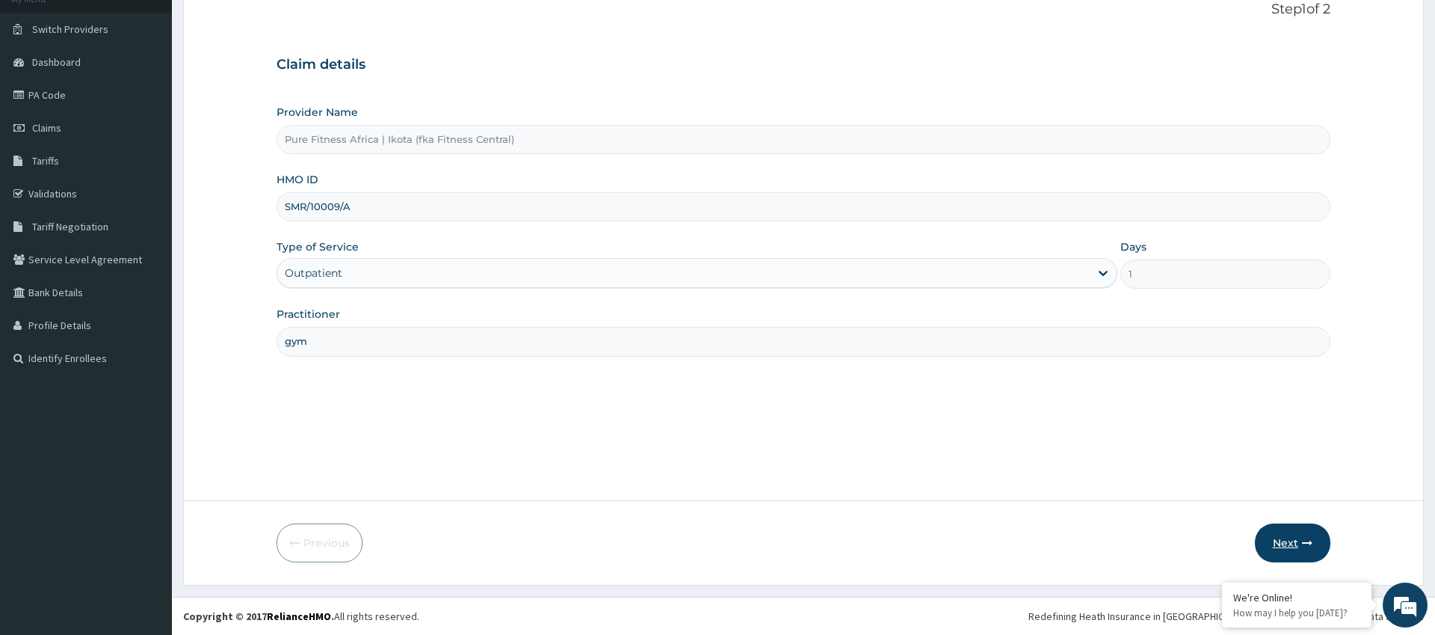
type input "gym"
click at [1290, 549] on button "Next" at bounding box center [1293, 542] width 76 height 39
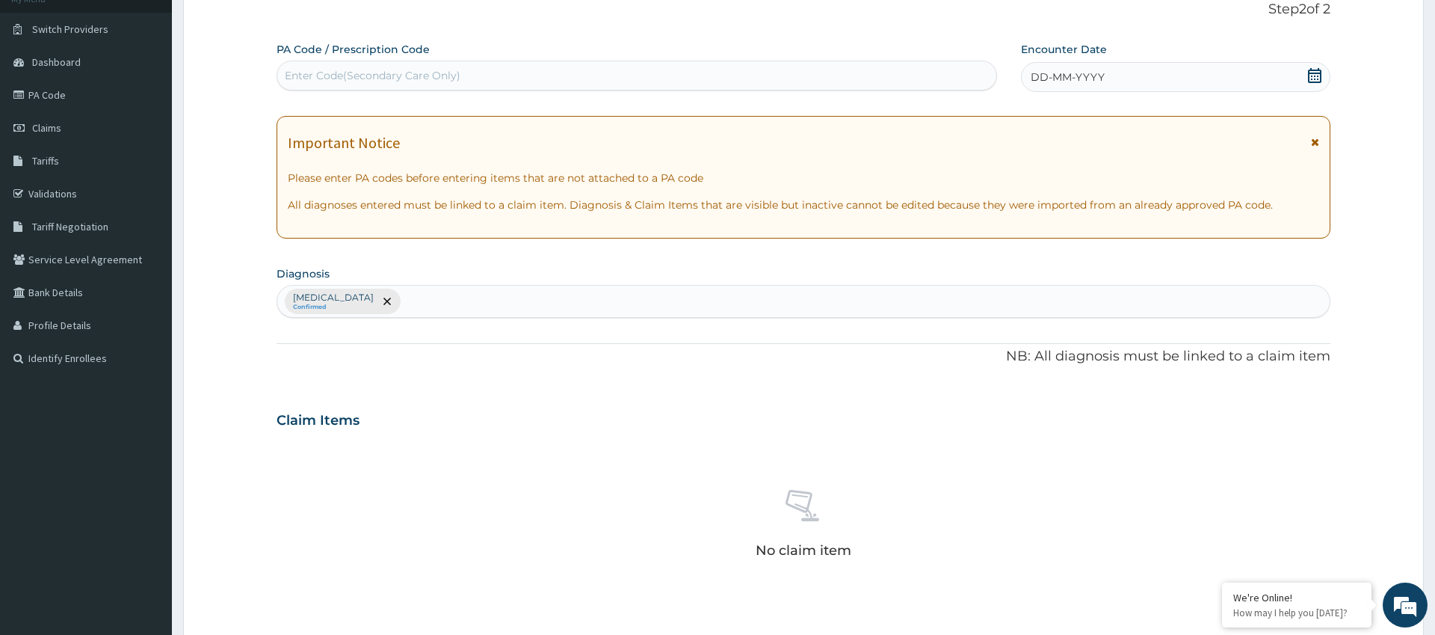
click at [556, 74] on div "Enter Code(Secondary Care Only)" at bounding box center [636, 76] width 719 height 24
type input "PA/DC6EAB"
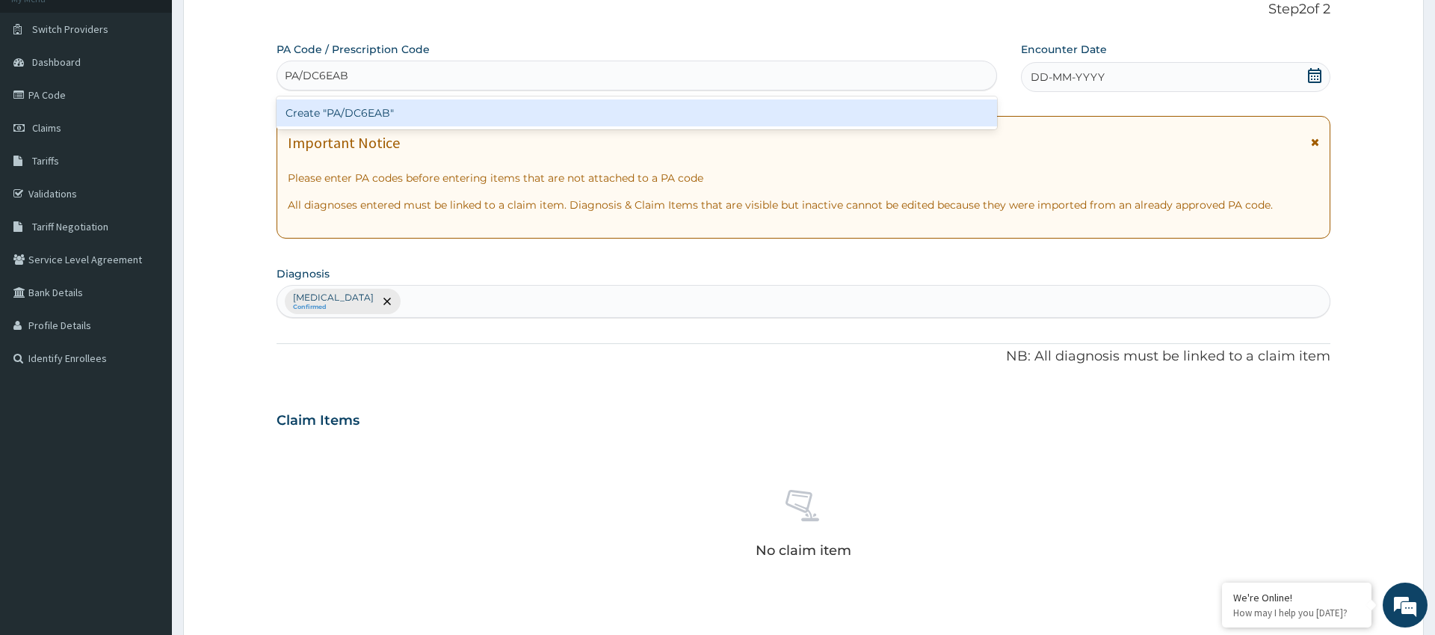
click at [437, 121] on div "Create "PA/DC6EAB"" at bounding box center [637, 112] width 721 height 27
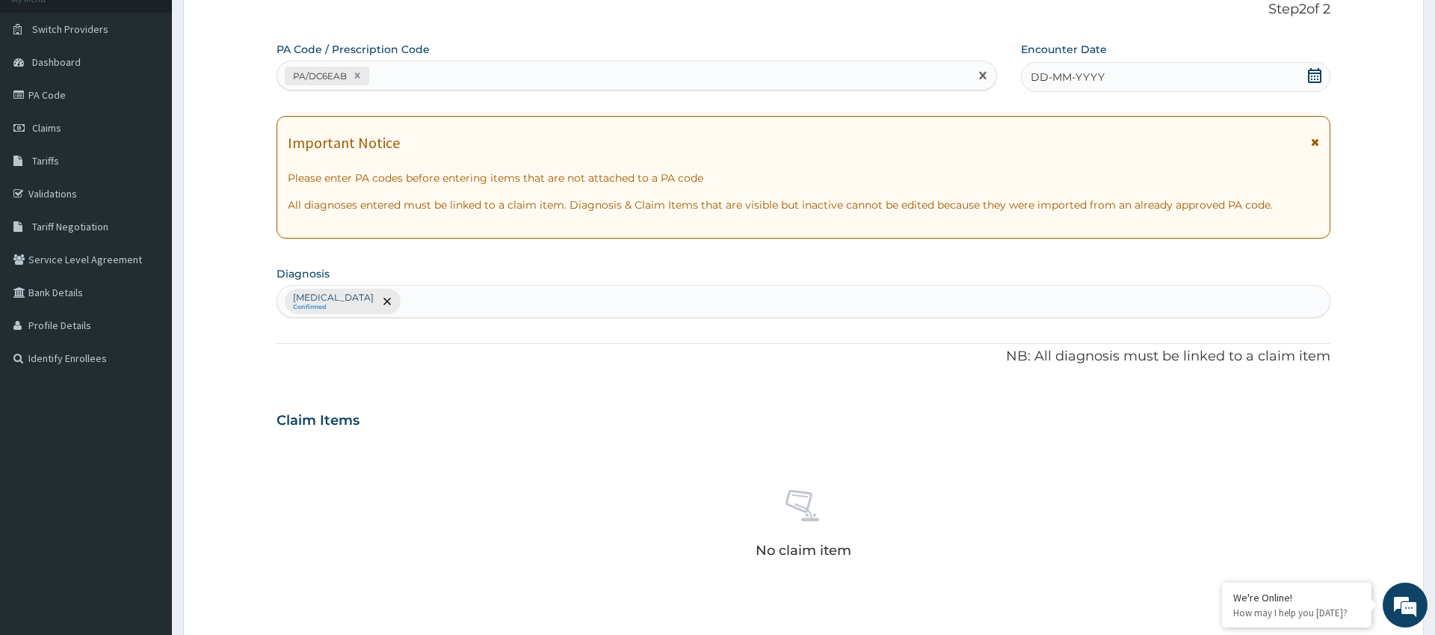
click at [1105, 76] on div "DD-MM-YYYY" at bounding box center [1175, 77] width 309 height 30
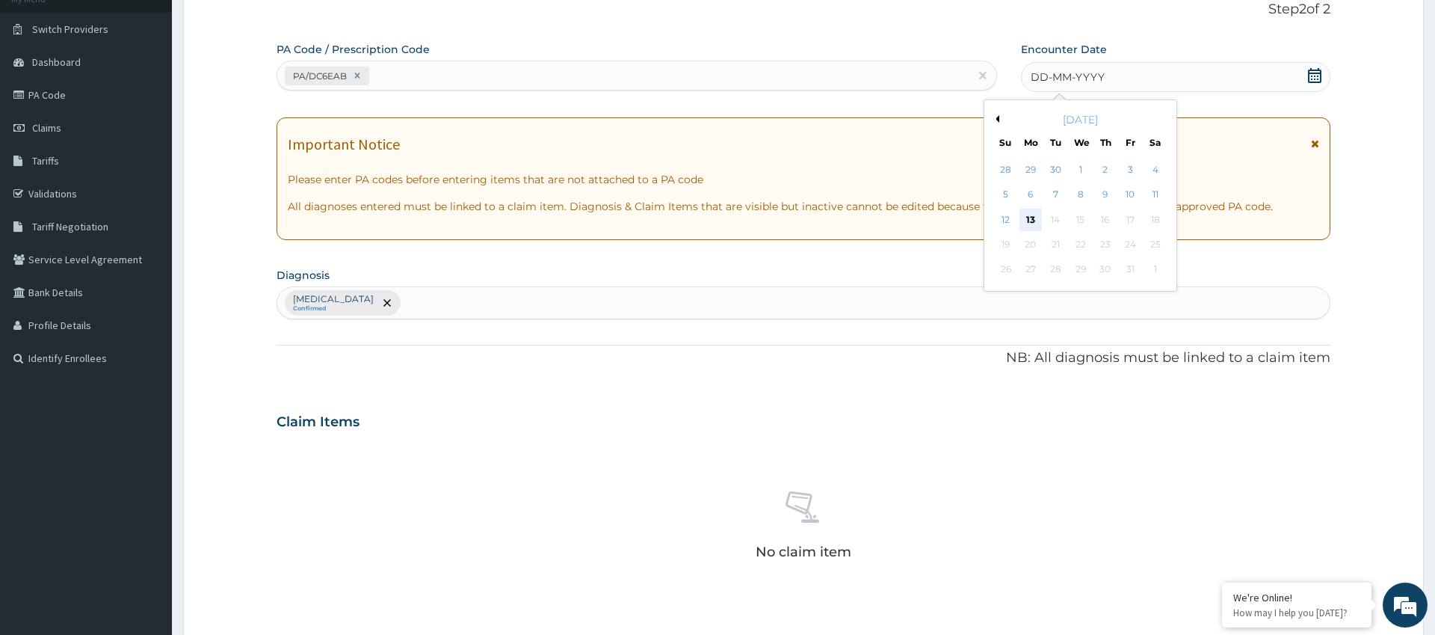
click at [1037, 215] on div "13" at bounding box center [1031, 220] width 22 height 22
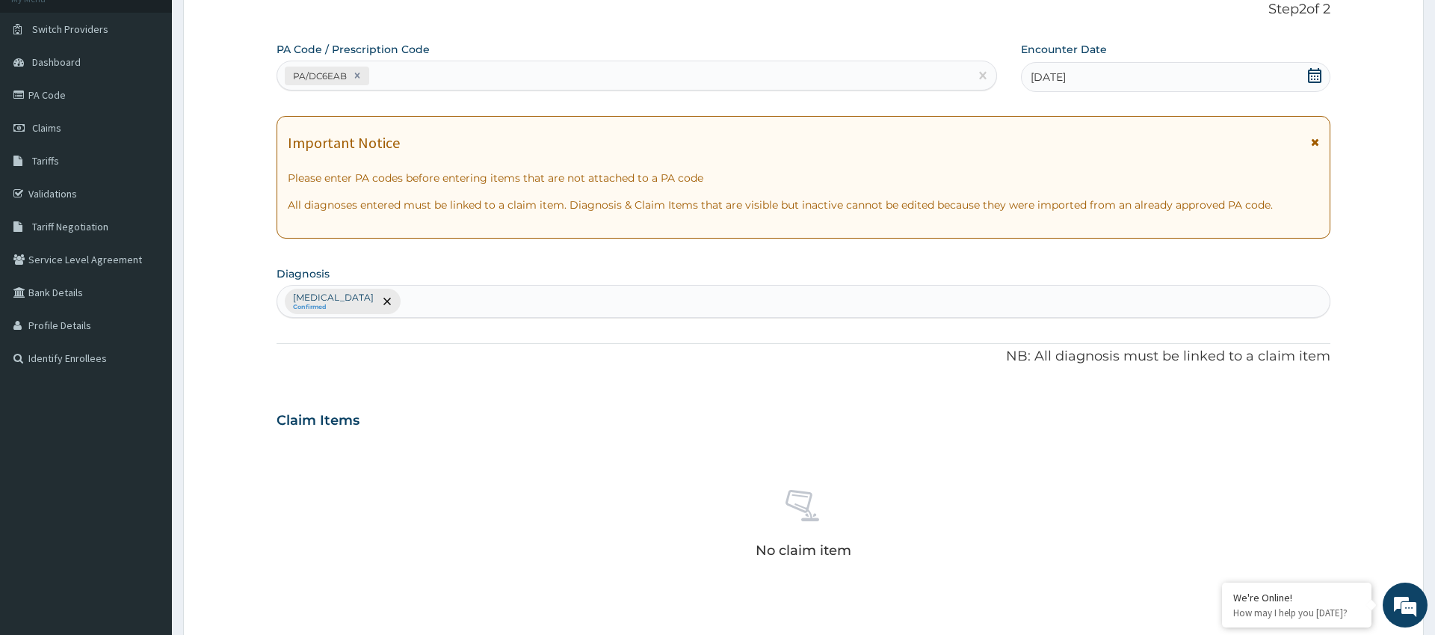
click at [739, 294] on div "[MEDICAL_DATA] Confirmed" at bounding box center [803, 301] width 1053 height 33
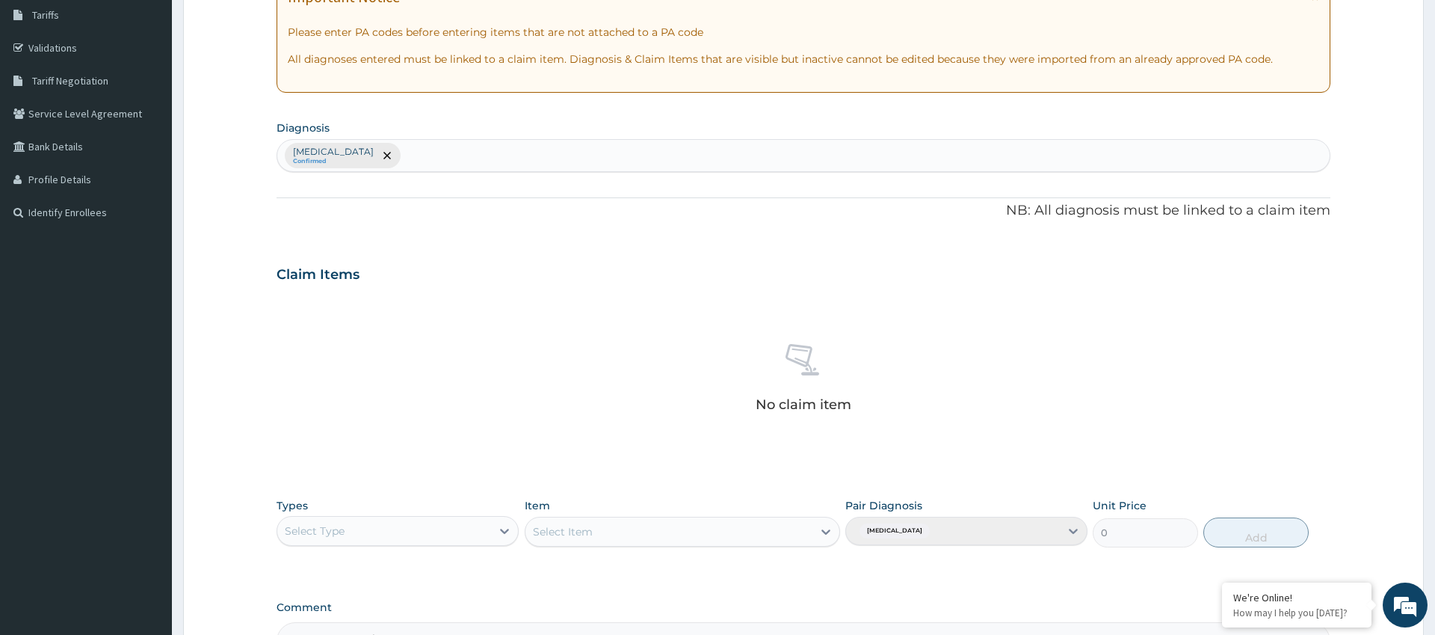
scroll to position [428, 0]
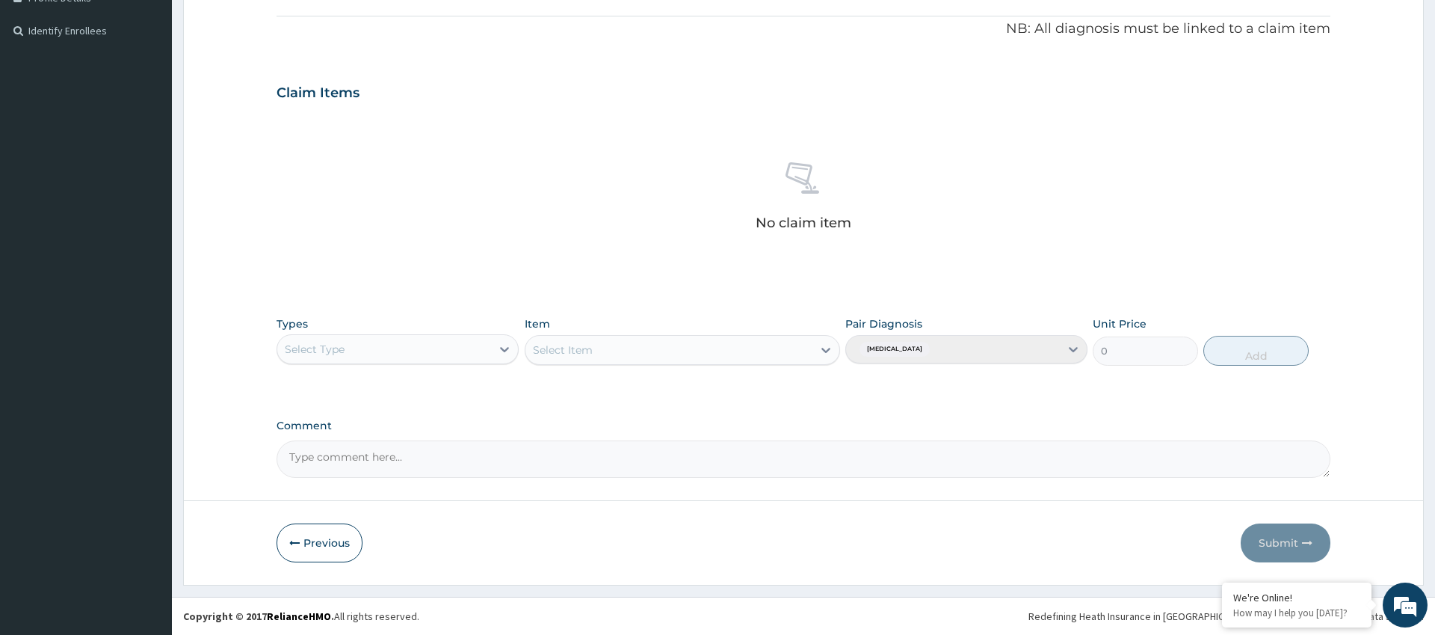
click at [434, 339] on div "Select Type" at bounding box center [384, 349] width 214 height 24
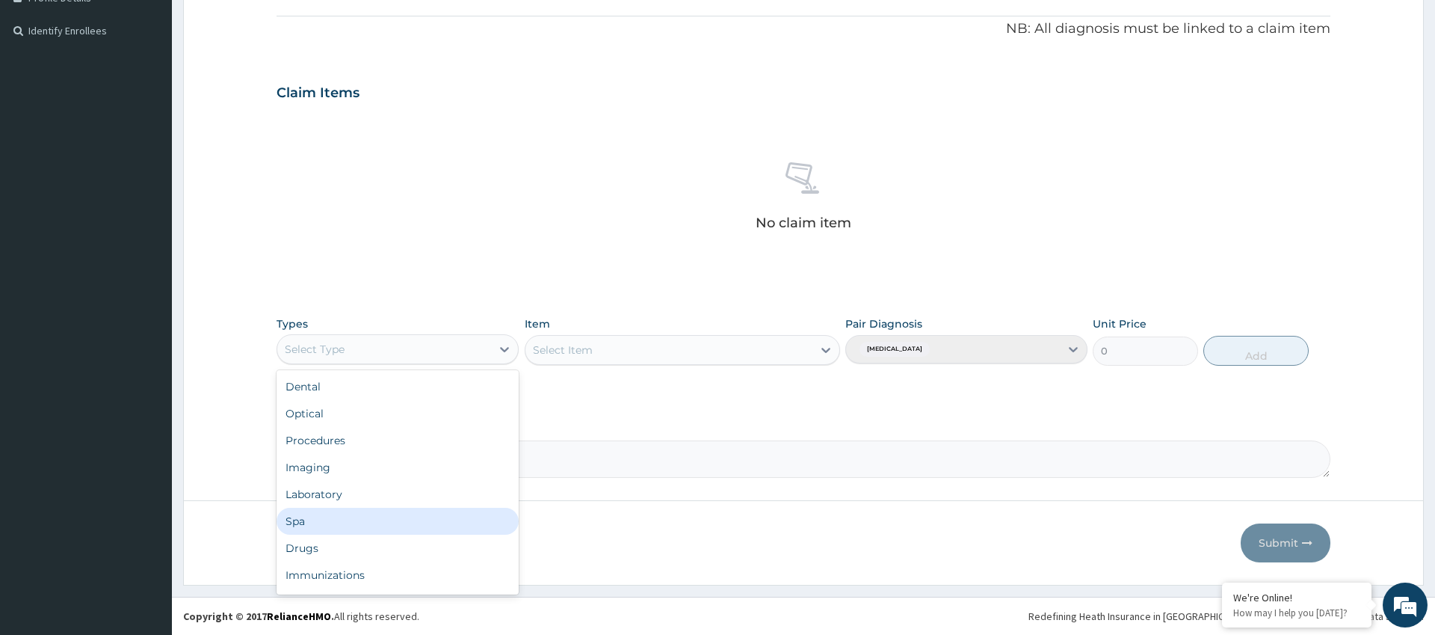
scroll to position [51, 0]
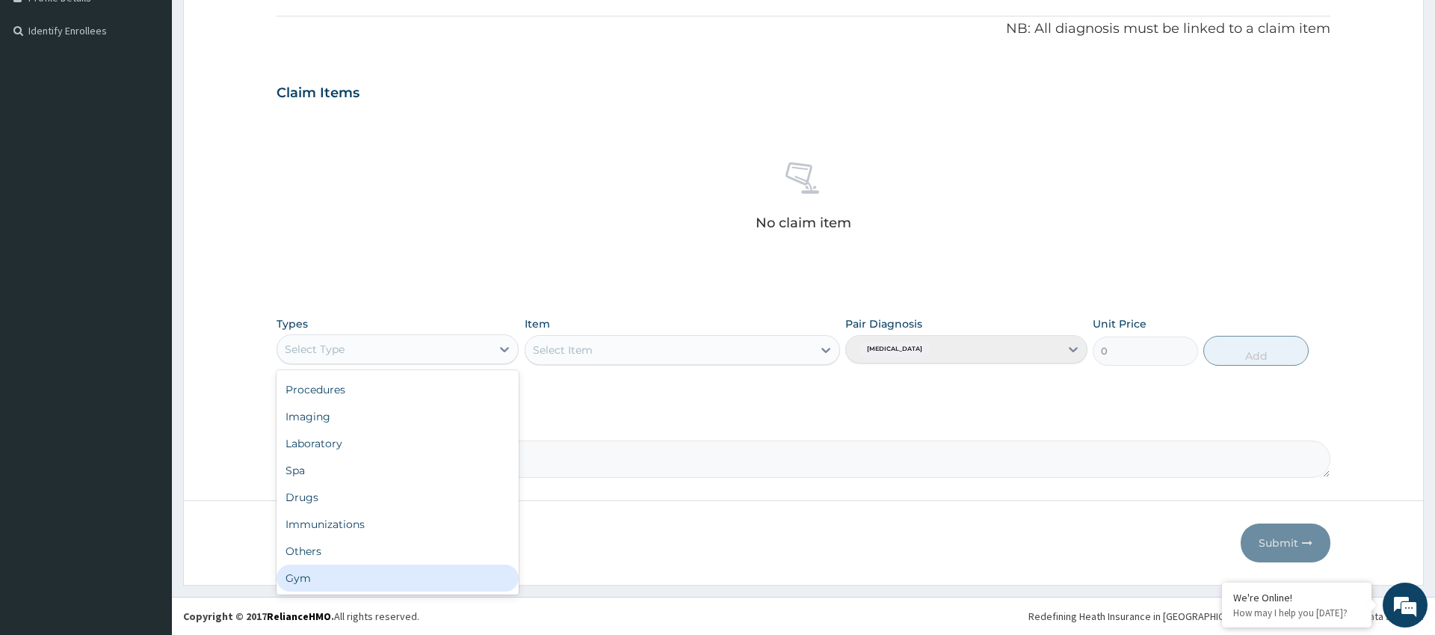
click at [381, 579] on div "Gym" at bounding box center [398, 577] width 242 height 27
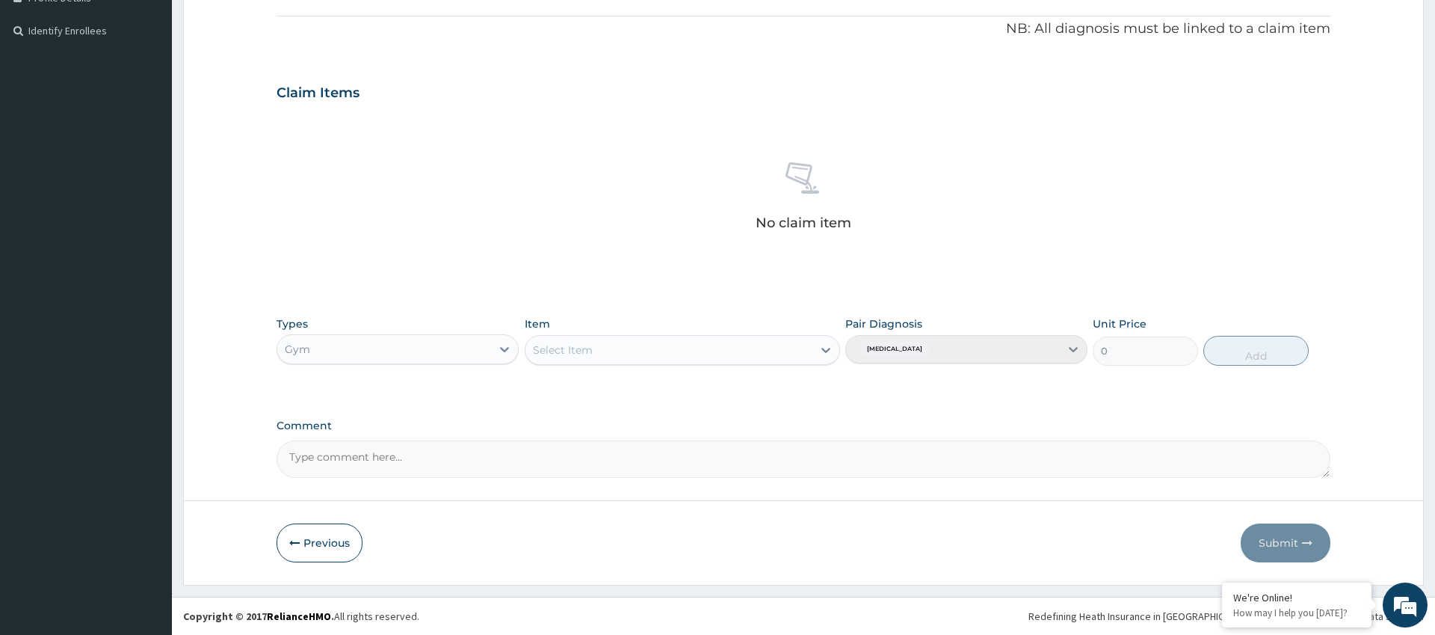
click at [745, 350] on div "Select Item" at bounding box center [670, 350] width 288 height 24
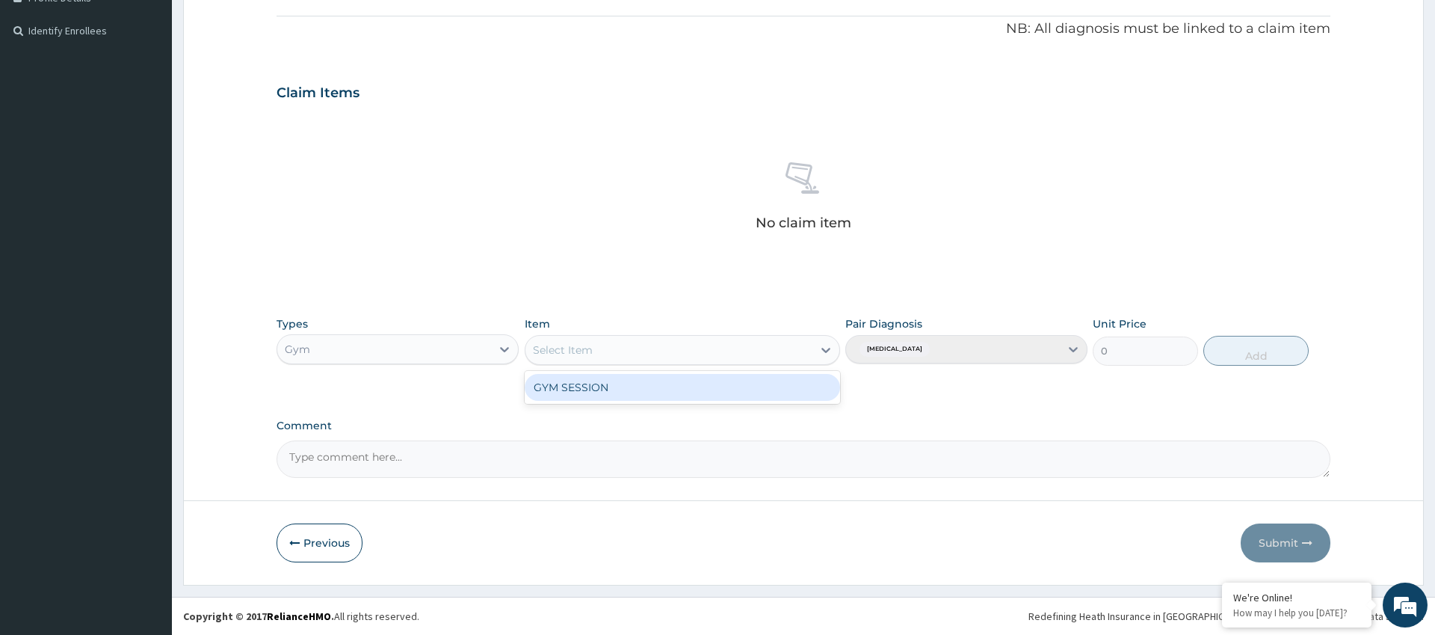
drag, startPoint x: 727, startPoint y: 395, endPoint x: 678, endPoint y: 379, distance: 51.1
click at [727, 395] on div "GYM SESSION" at bounding box center [683, 387] width 316 height 27
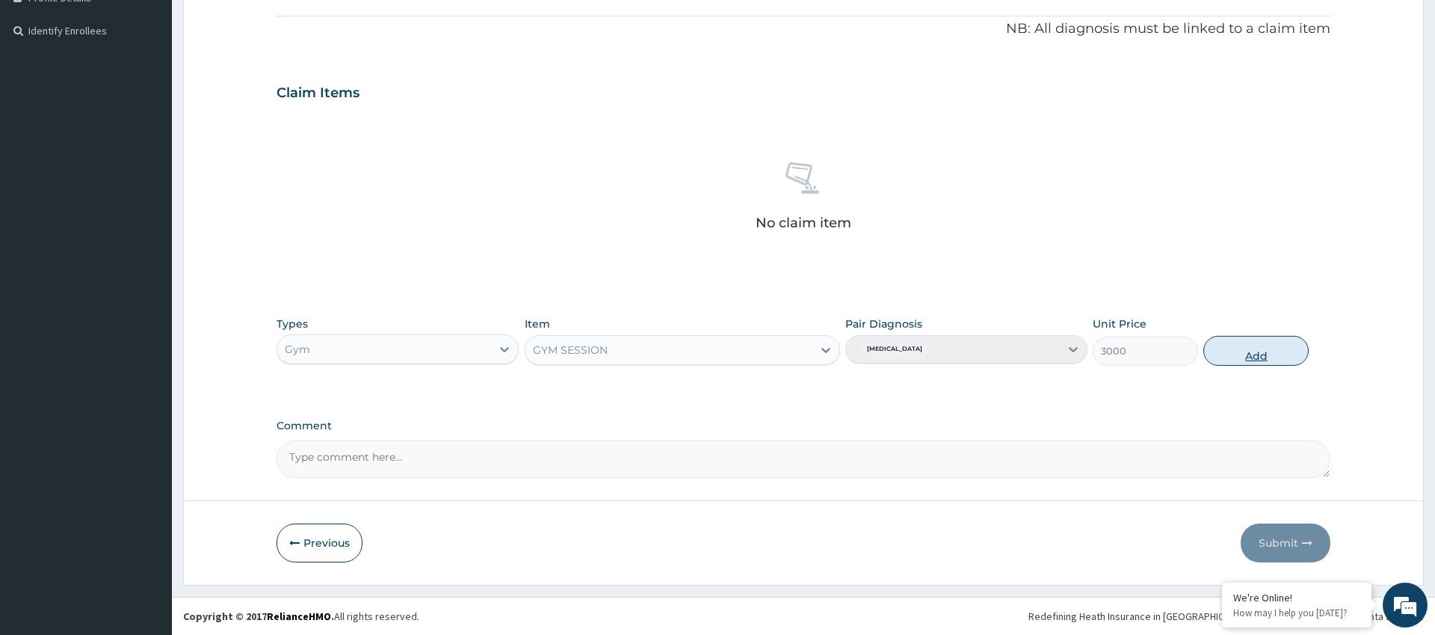
click at [1257, 354] on button "Add" at bounding box center [1256, 351] width 105 height 30
type input "0"
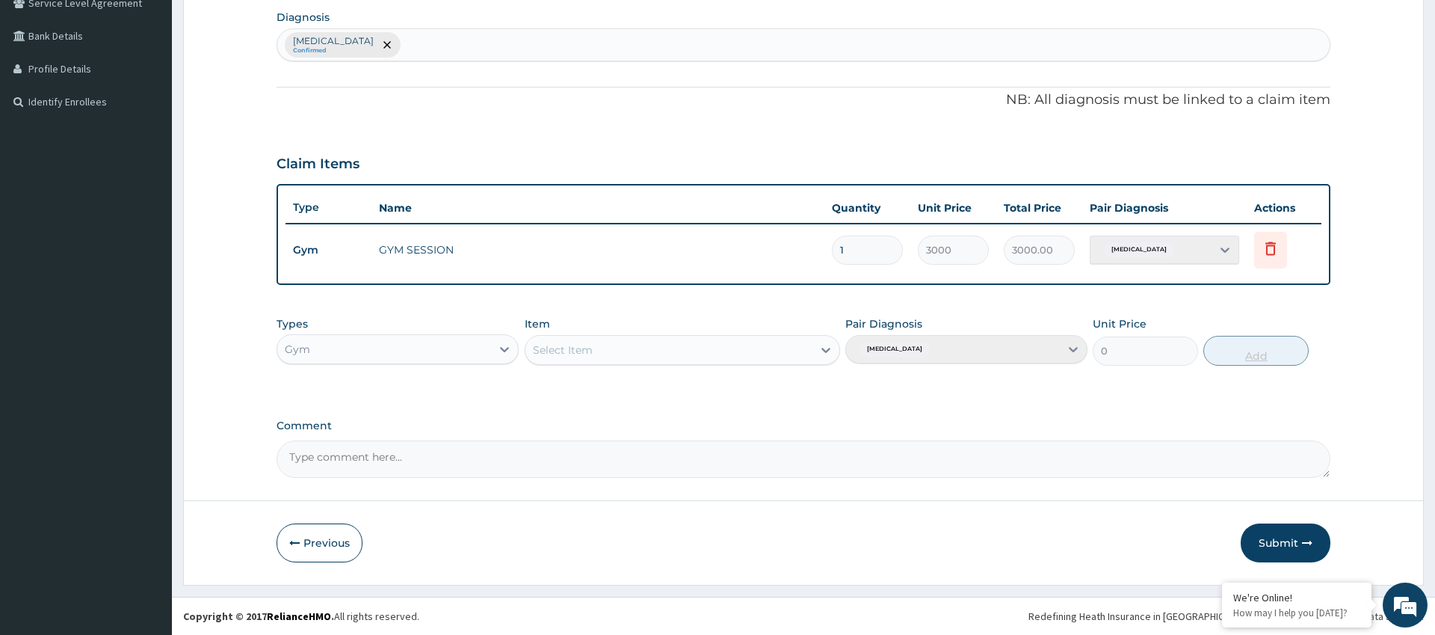
scroll to position [357, 0]
drag, startPoint x: 1284, startPoint y: 532, endPoint x: 1275, endPoint y: 536, distance: 9.4
click at [1284, 532] on button "Submit" at bounding box center [1286, 542] width 90 height 39
